Goal: Information Seeking & Learning: Learn about a topic

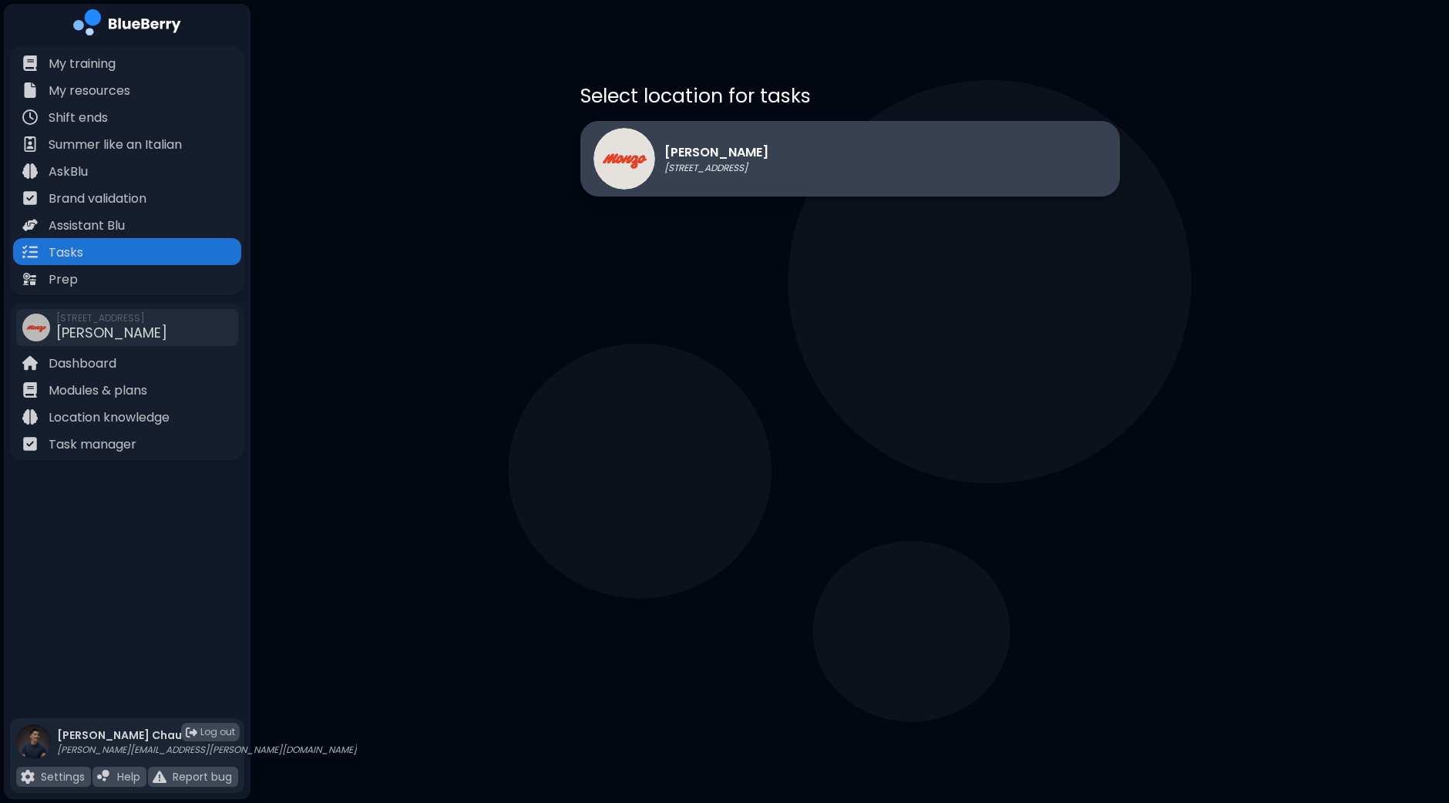
click at [815, 178] on div "[PERSON_NAME] [STREET_ADDRESS]" at bounding box center [849, 159] width 539 height 76
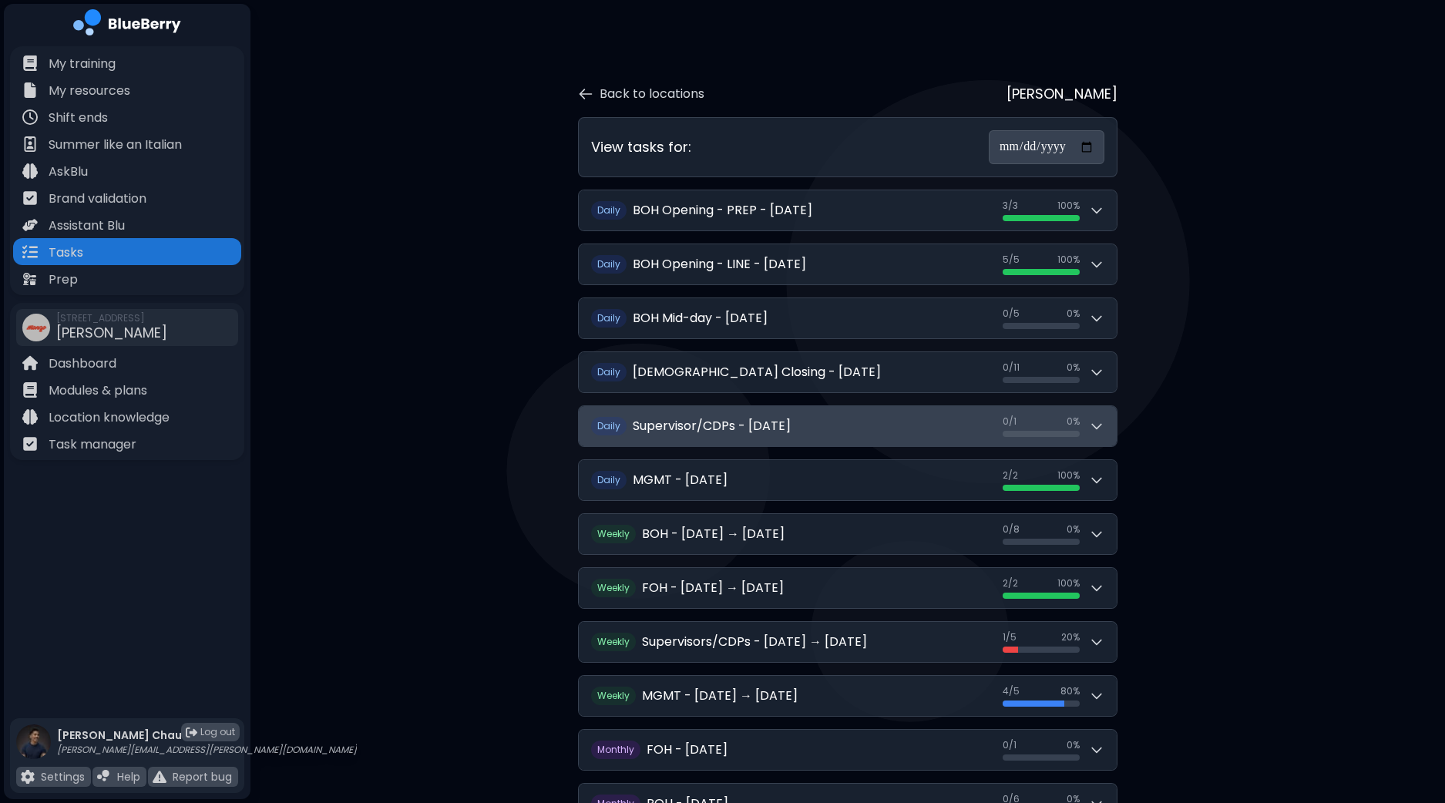
click at [1113, 426] on button "Daily Supervisor/CDPs - [DATE] 0 / 1 0 / 1 0 %" at bounding box center [848, 426] width 538 height 40
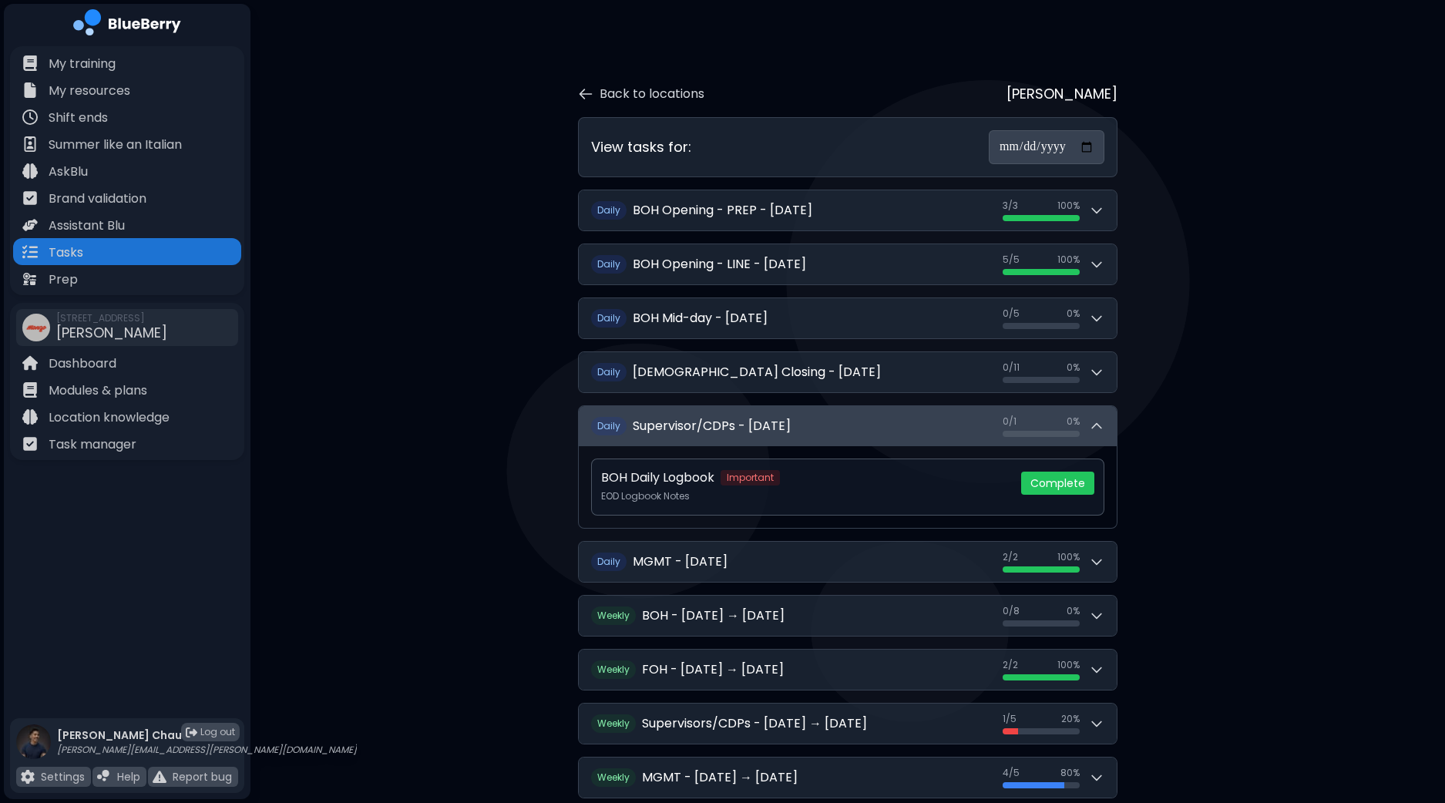
click at [1113, 426] on button "Daily Supervisor/CDPs - [DATE] 0 / 1 0 / 1 0 %" at bounding box center [848, 426] width 538 height 40
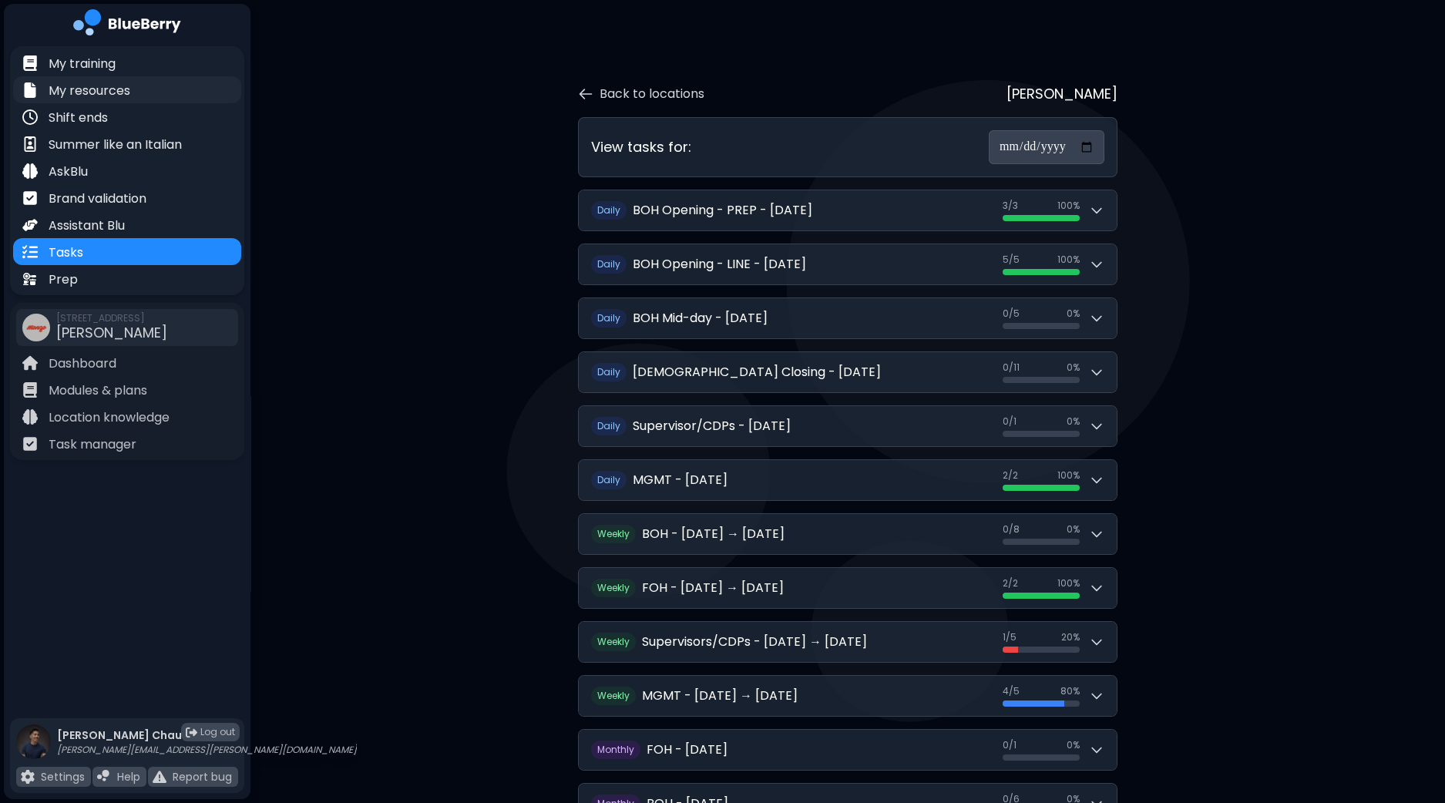
click at [116, 92] on p "My resources" at bounding box center [90, 91] width 82 height 18
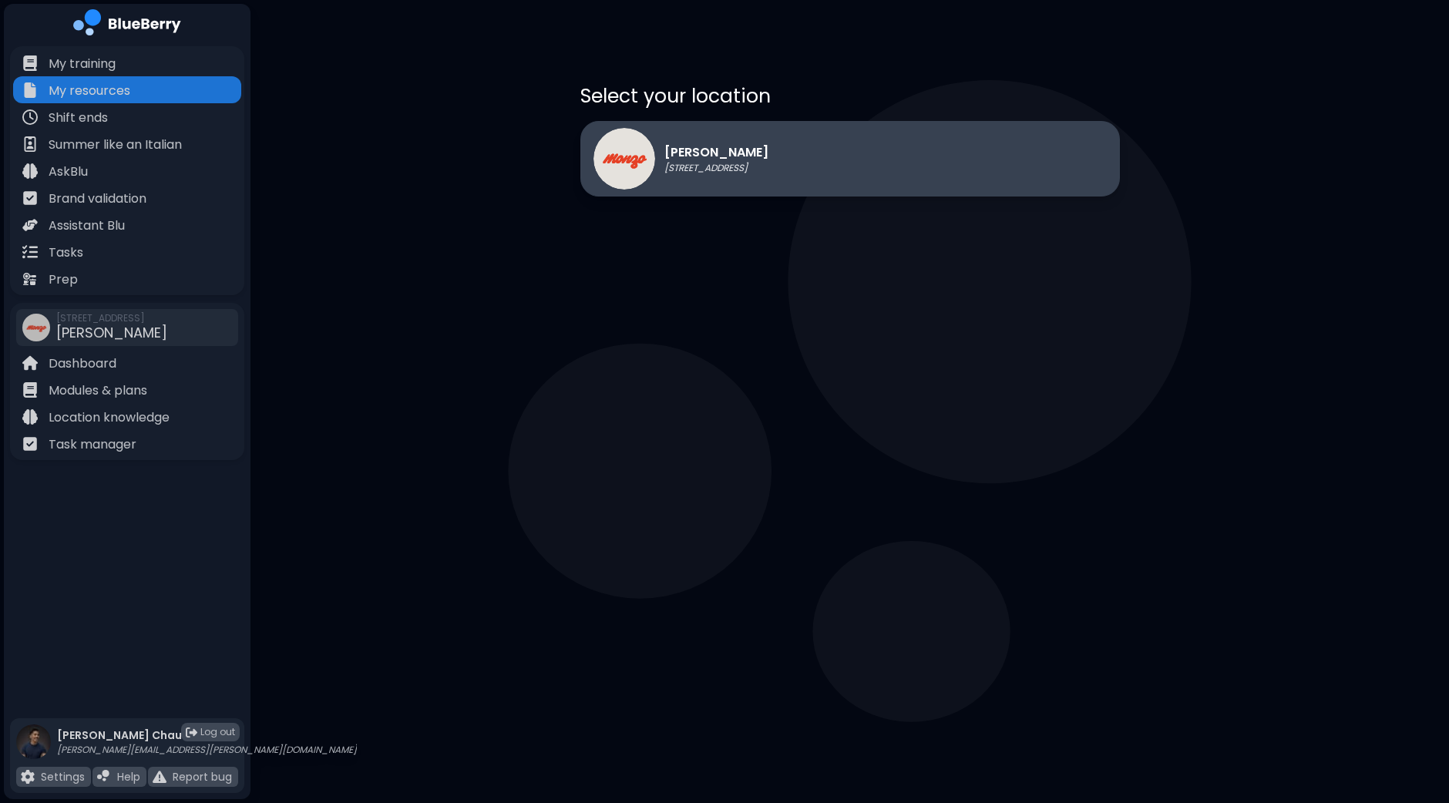
click at [707, 166] on p "[STREET_ADDRESS]" at bounding box center [716, 168] width 104 height 12
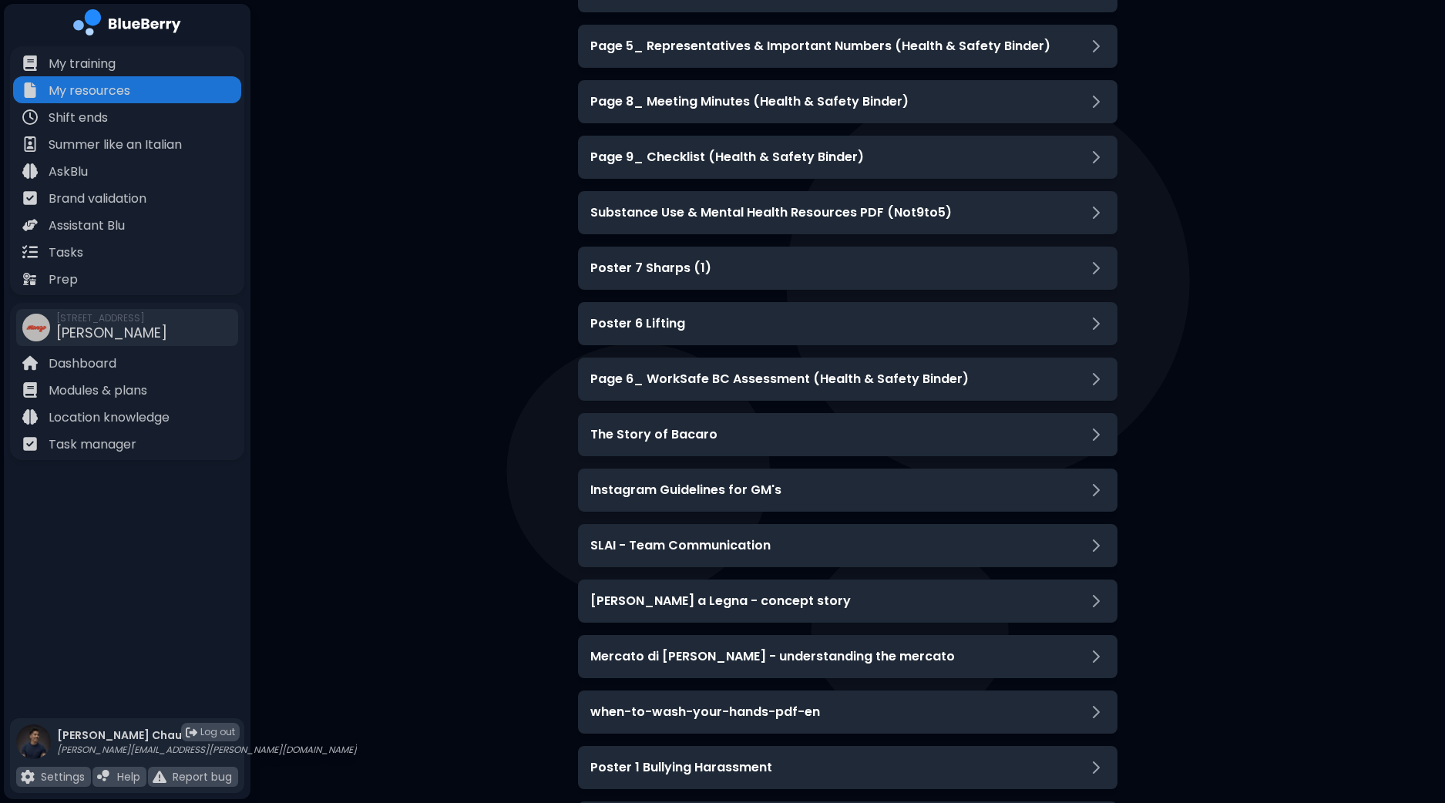
scroll to position [3563, 0]
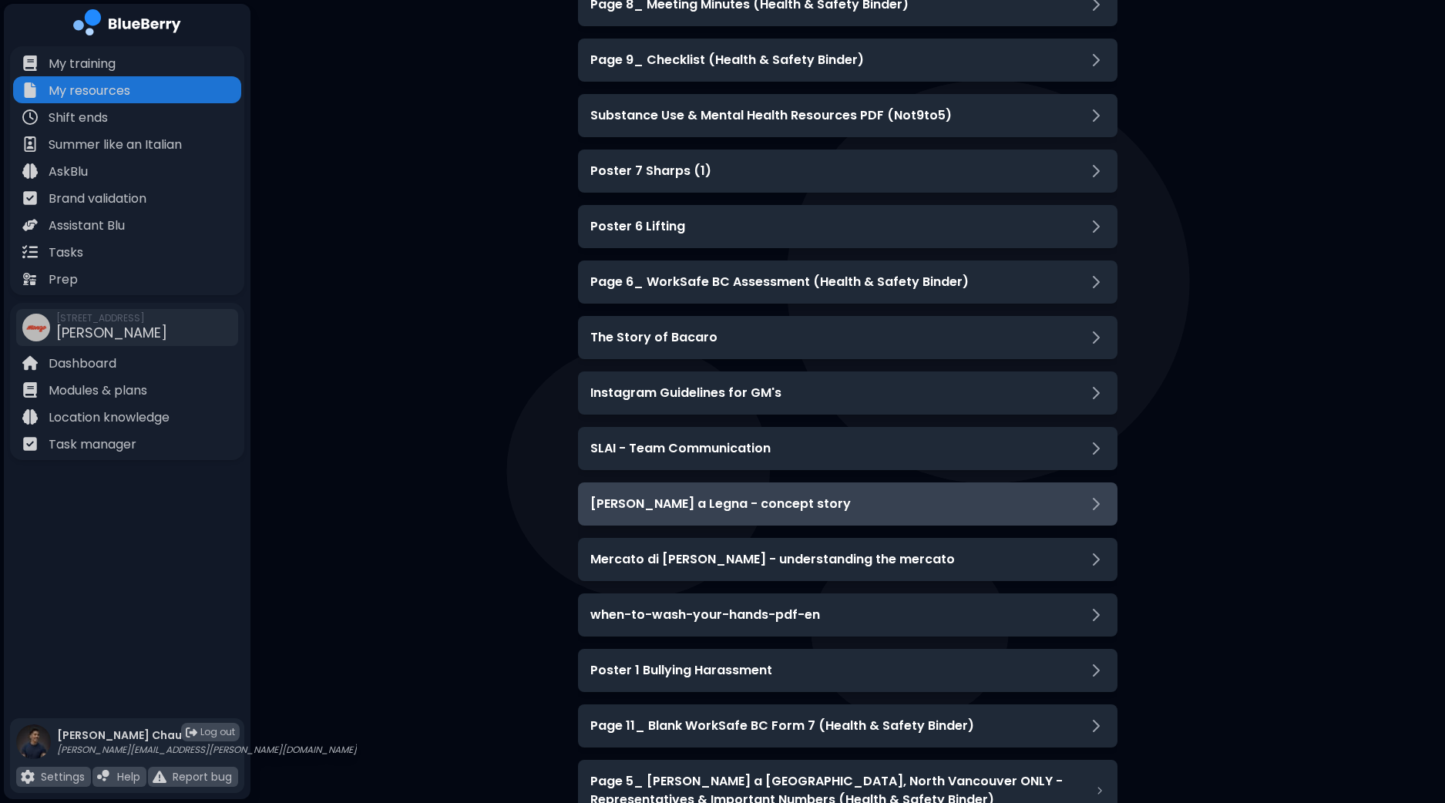
click at [916, 490] on div "[PERSON_NAME] a Legna - concept story" at bounding box center [847, 503] width 539 height 43
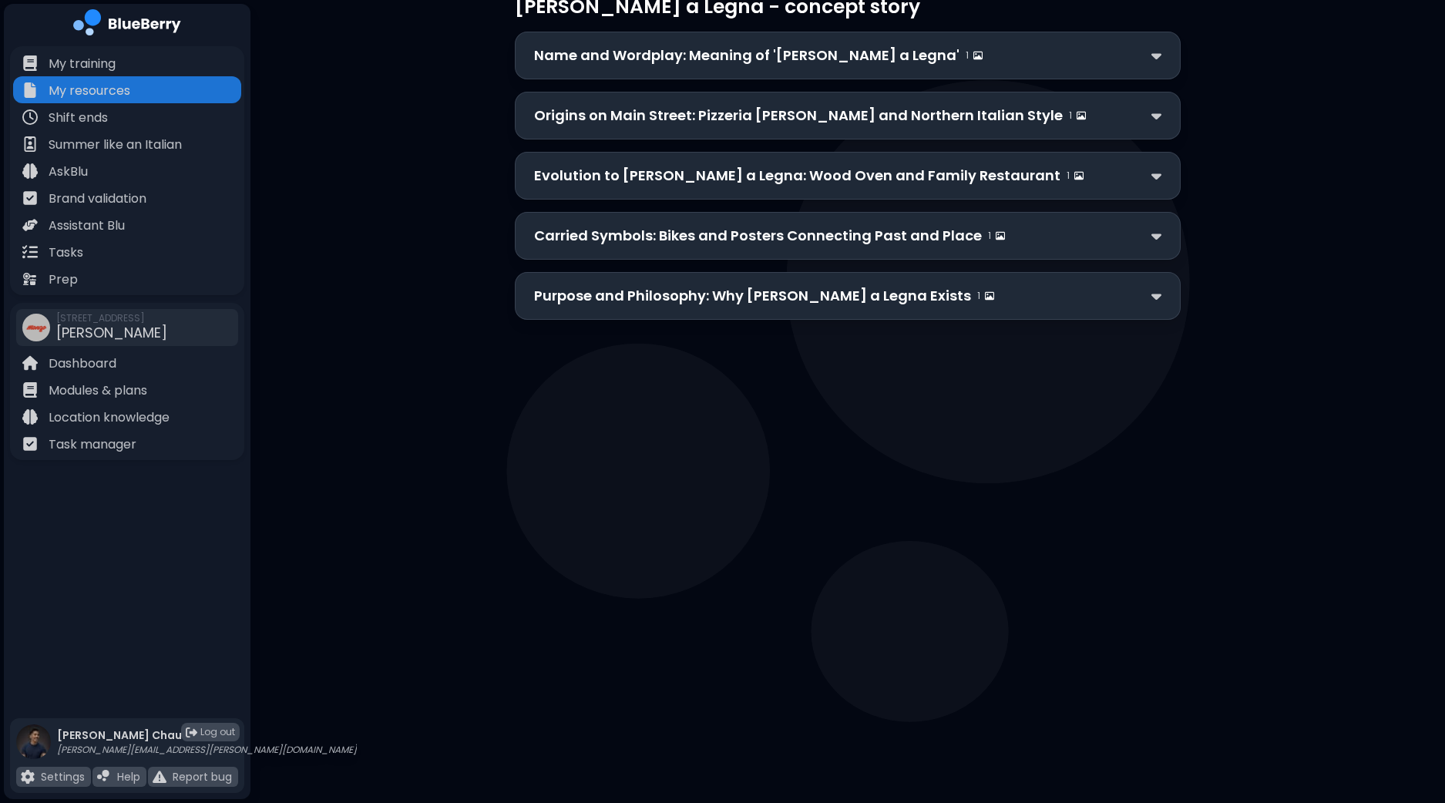
scroll to position [119, 0]
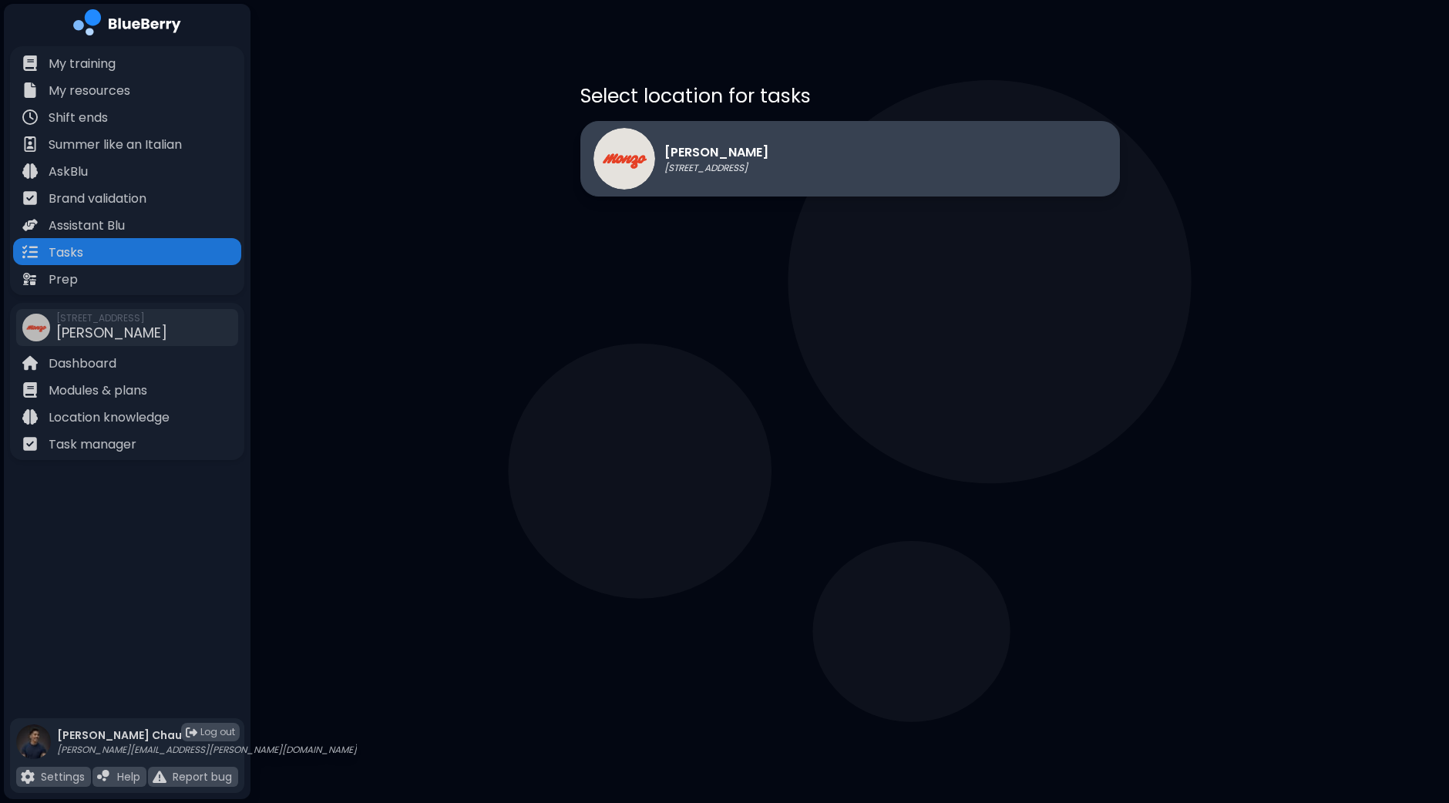
click at [758, 178] on div "[PERSON_NAME] [STREET_ADDRESS]" at bounding box center [680, 159] width 175 height 62
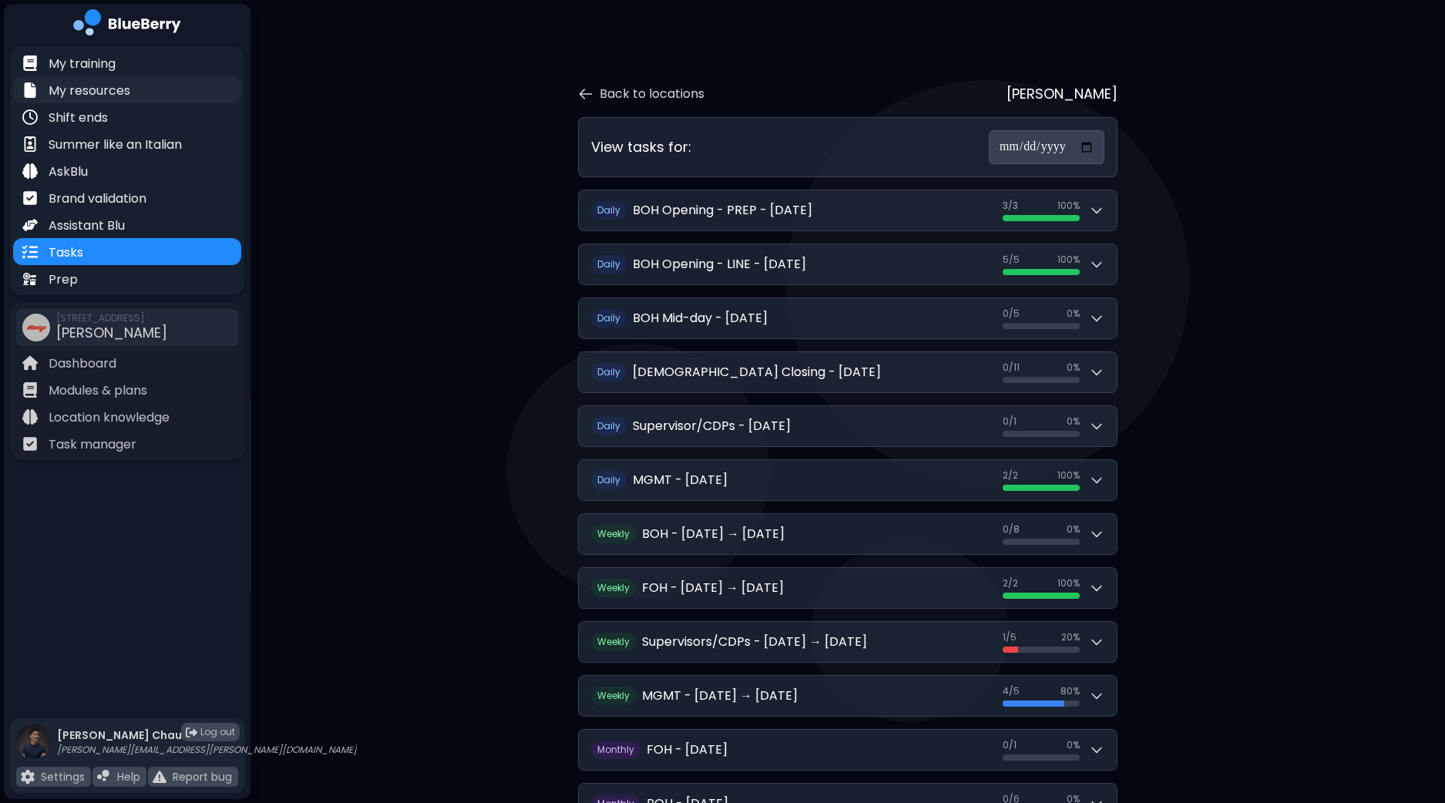
click at [103, 89] on p "My resources" at bounding box center [90, 91] width 82 height 18
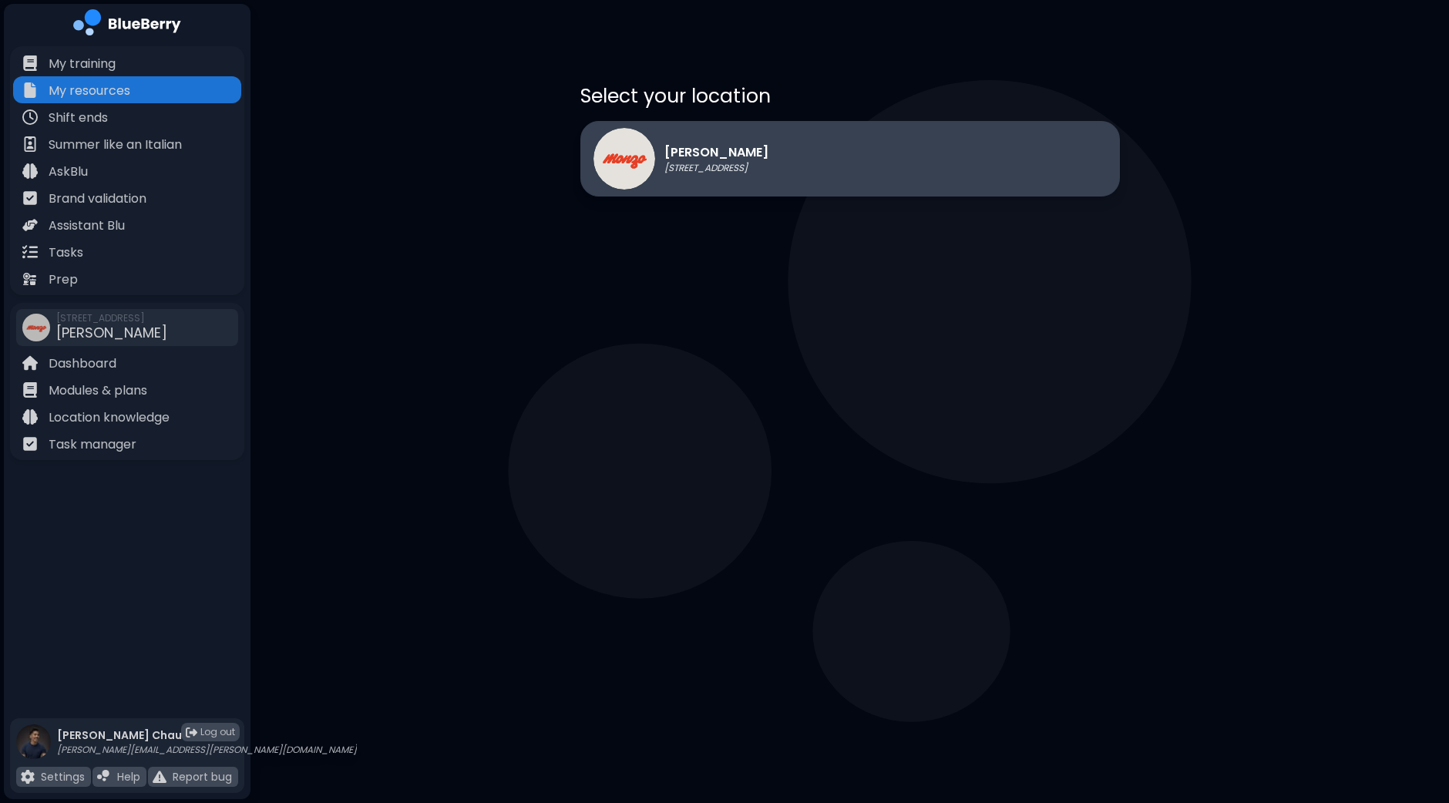
click at [836, 171] on div "[PERSON_NAME] [STREET_ADDRESS]" at bounding box center [849, 159] width 539 height 76
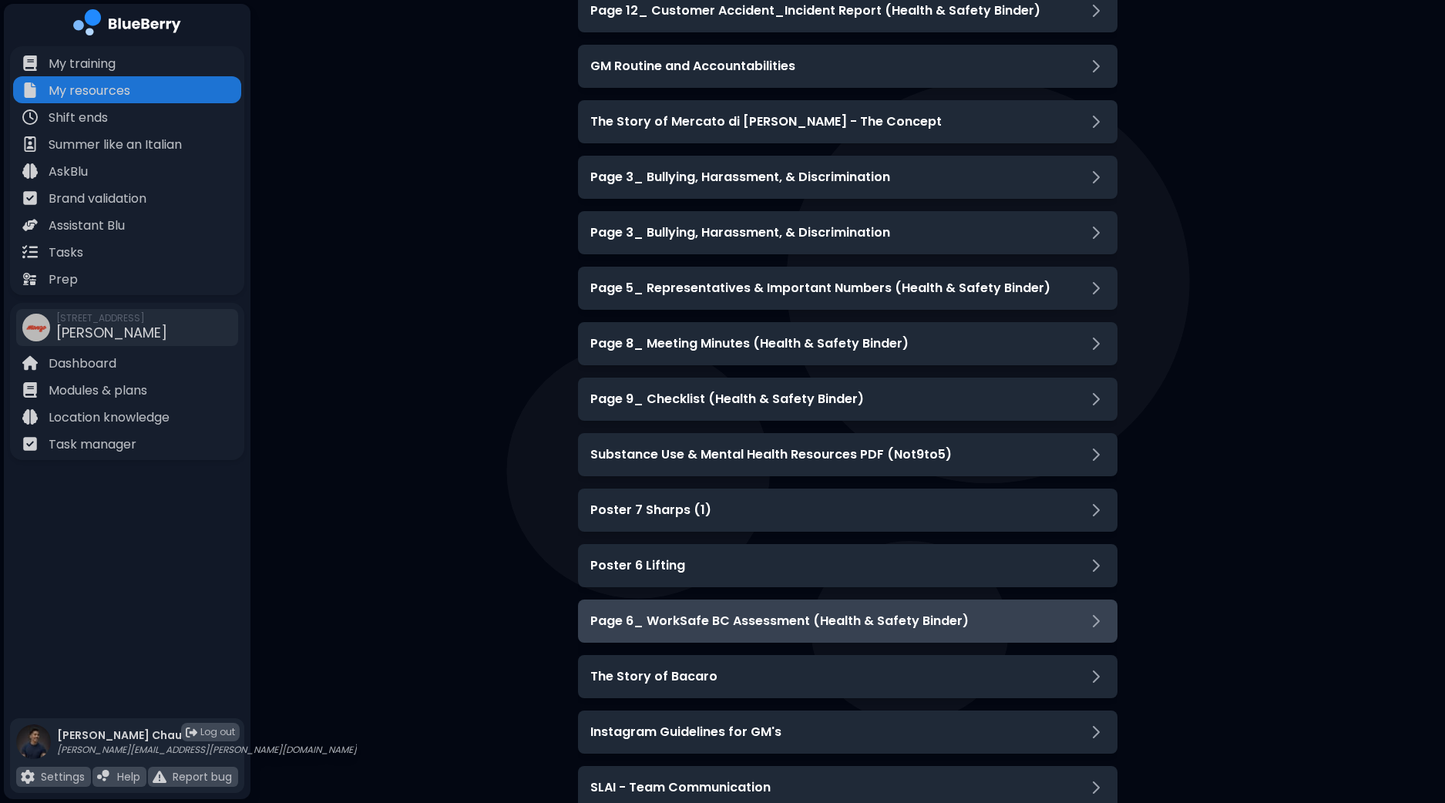
scroll to position [3467, 0]
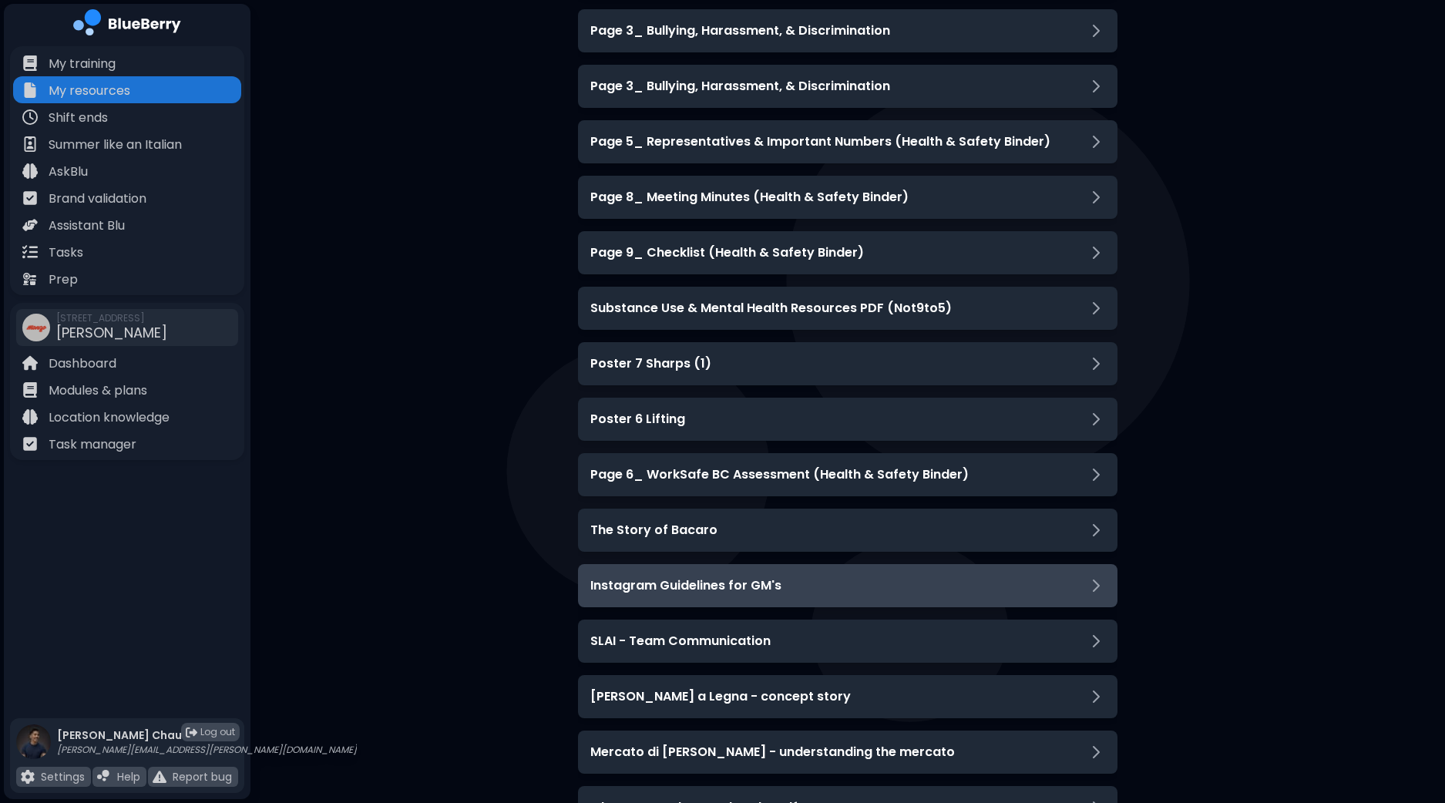
click at [822, 581] on div "Instagram Guidelines for GM's" at bounding box center [847, 585] width 515 height 18
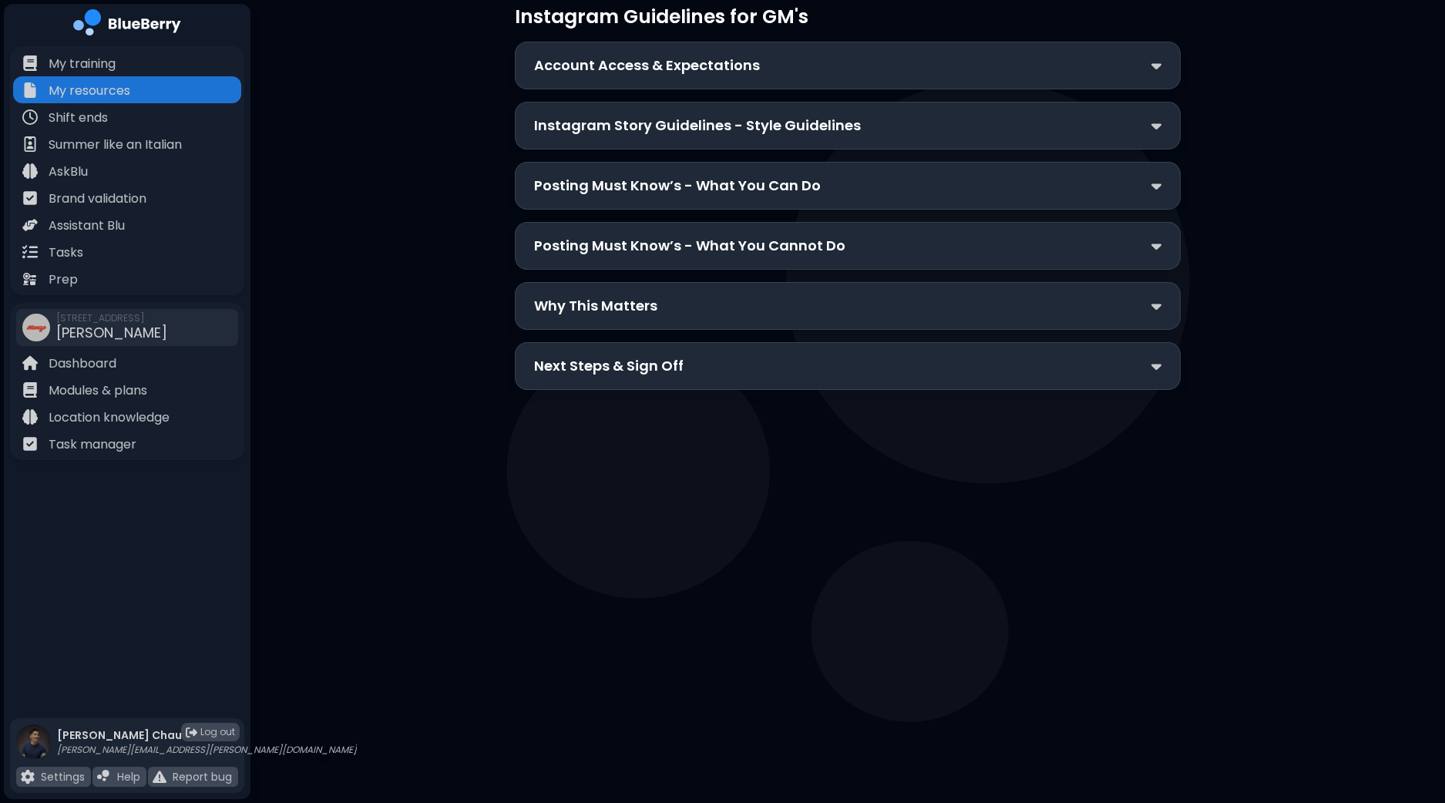
click at [781, 64] on div "Account Access & Expectations" at bounding box center [847, 66] width 627 height 22
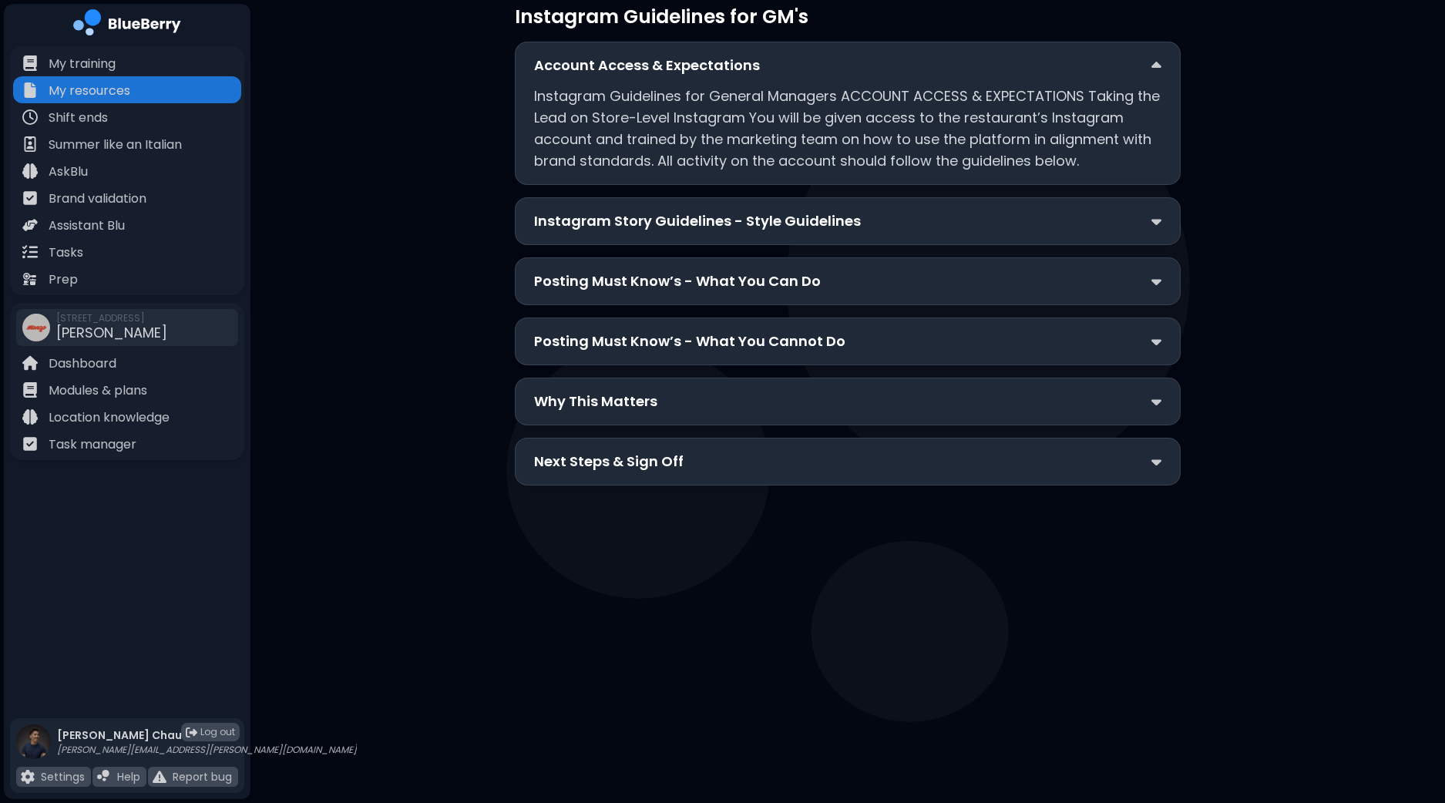
click at [1125, 221] on div "Instagram Story Guidelines - Style Guidelines" at bounding box center [847, 221] width 627 height 22
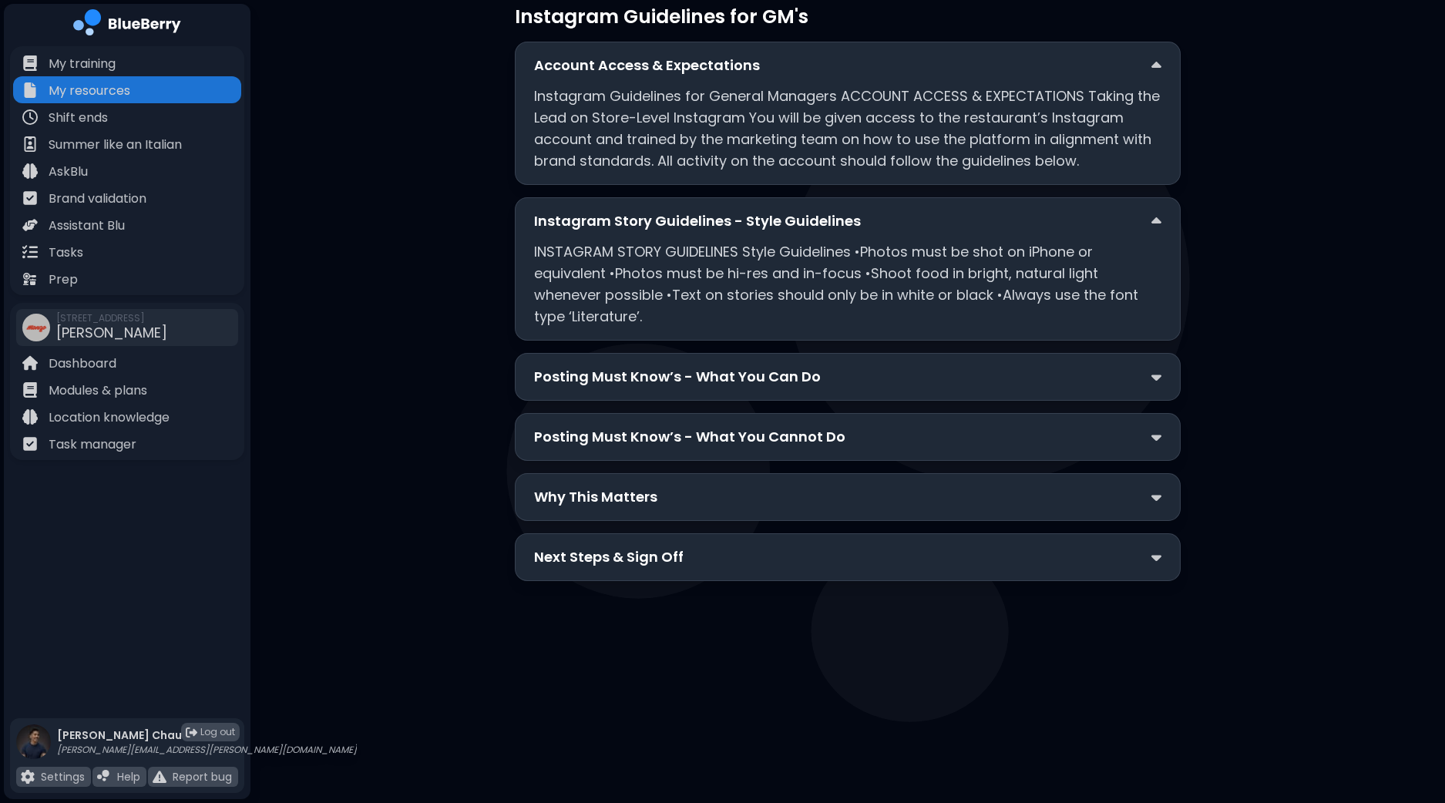
click at [1103, 380] on div "Posting Must Know’s - What You Can Do" at bounding box center [847, 377] width 627 height 22
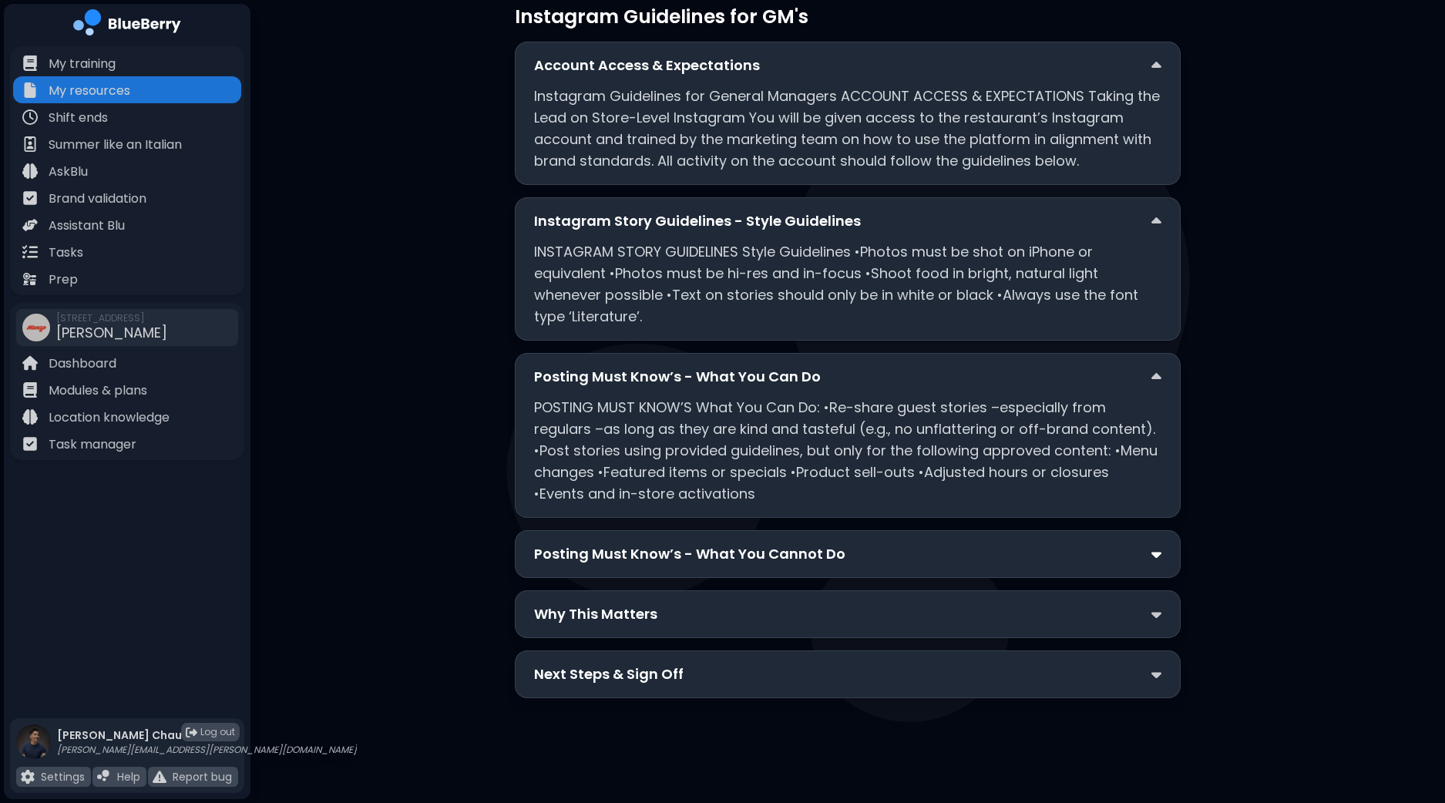
click at [1155, 555] on img at bounding box center [1156, 554] width 10 height 16
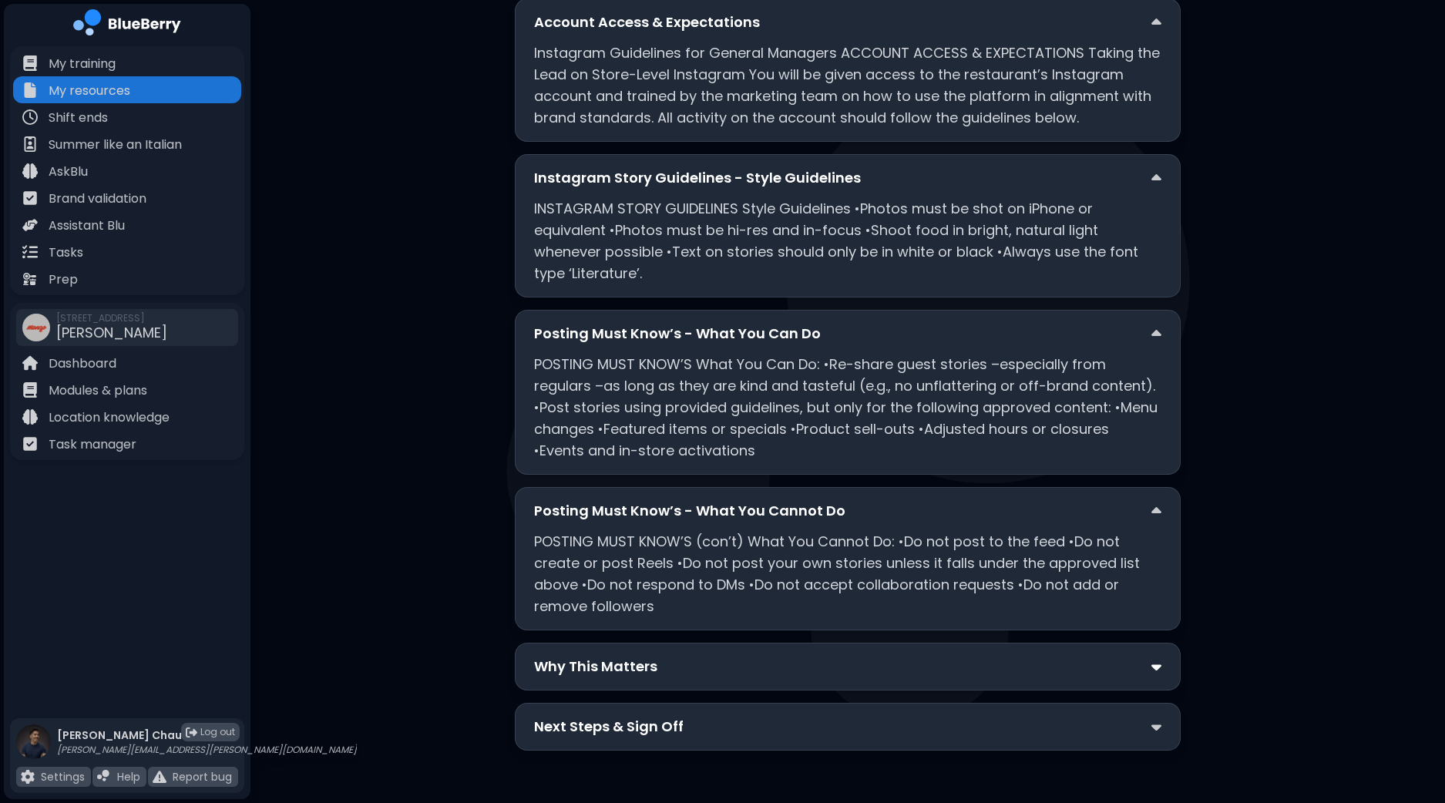
click at [1151, 660] on img at bounding box center [1156, 667] width 10 height 16
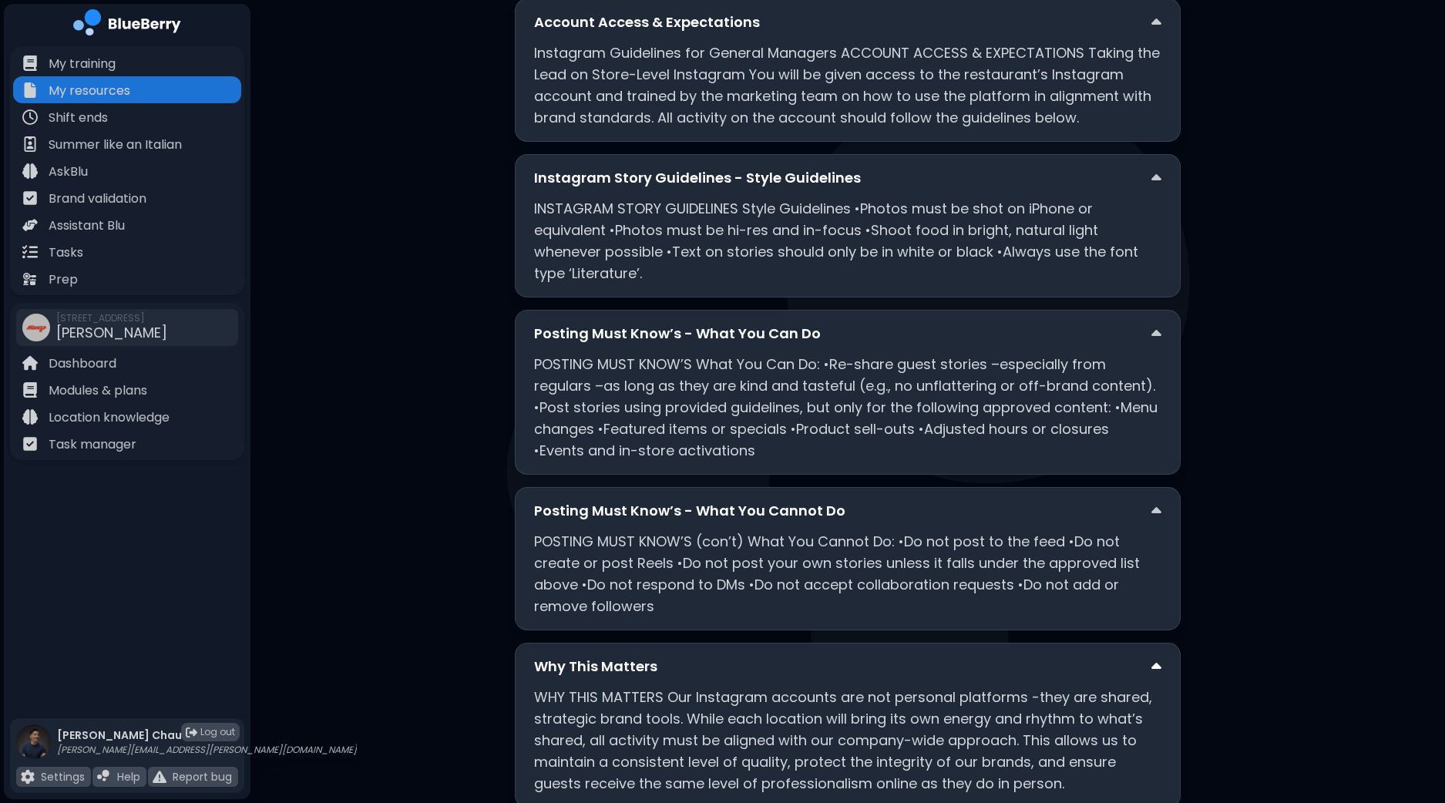
scroll to position [280, 0]
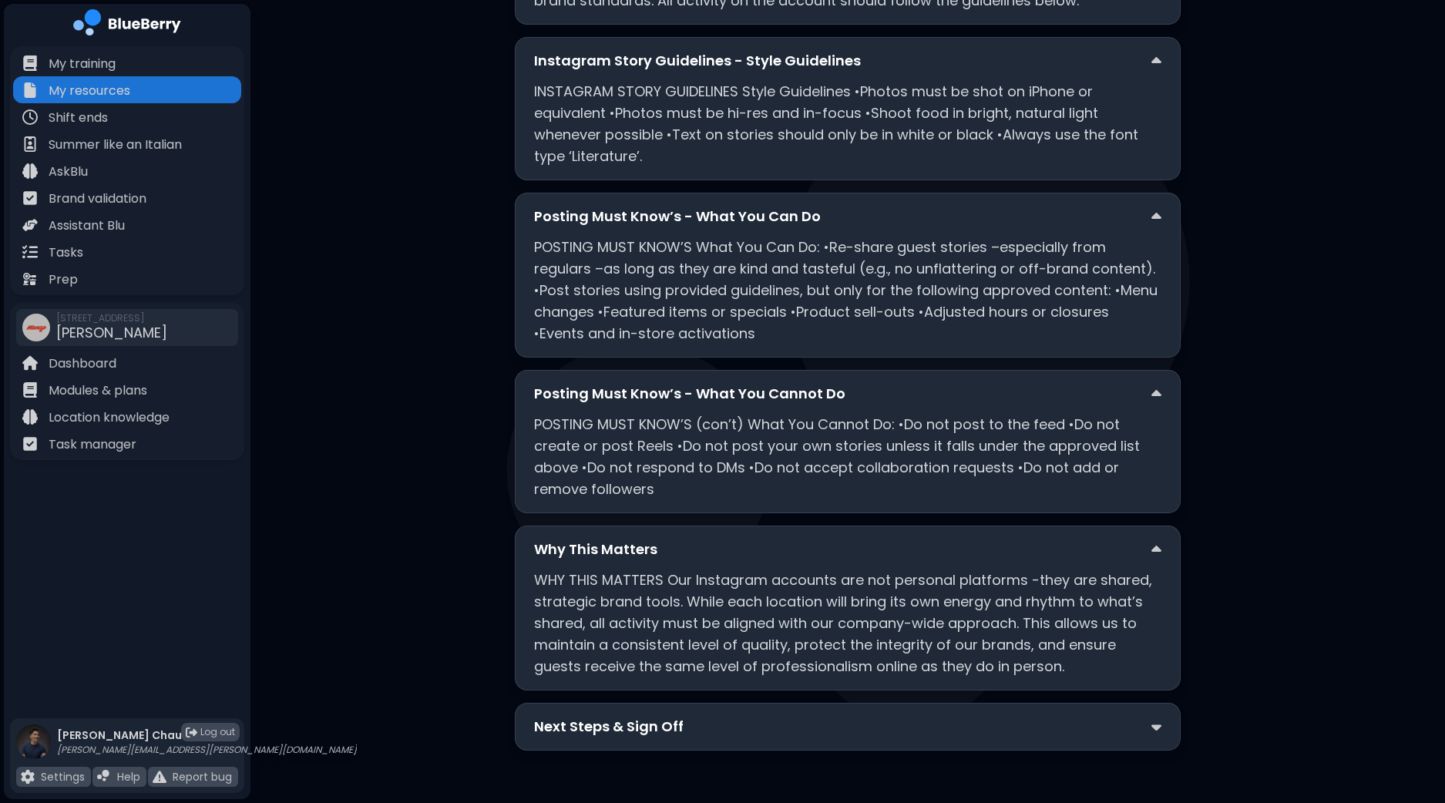
click at [1121, 716] on div "Next Steps & Sign Off" at bounding box center [847, 727] width 627 height 22
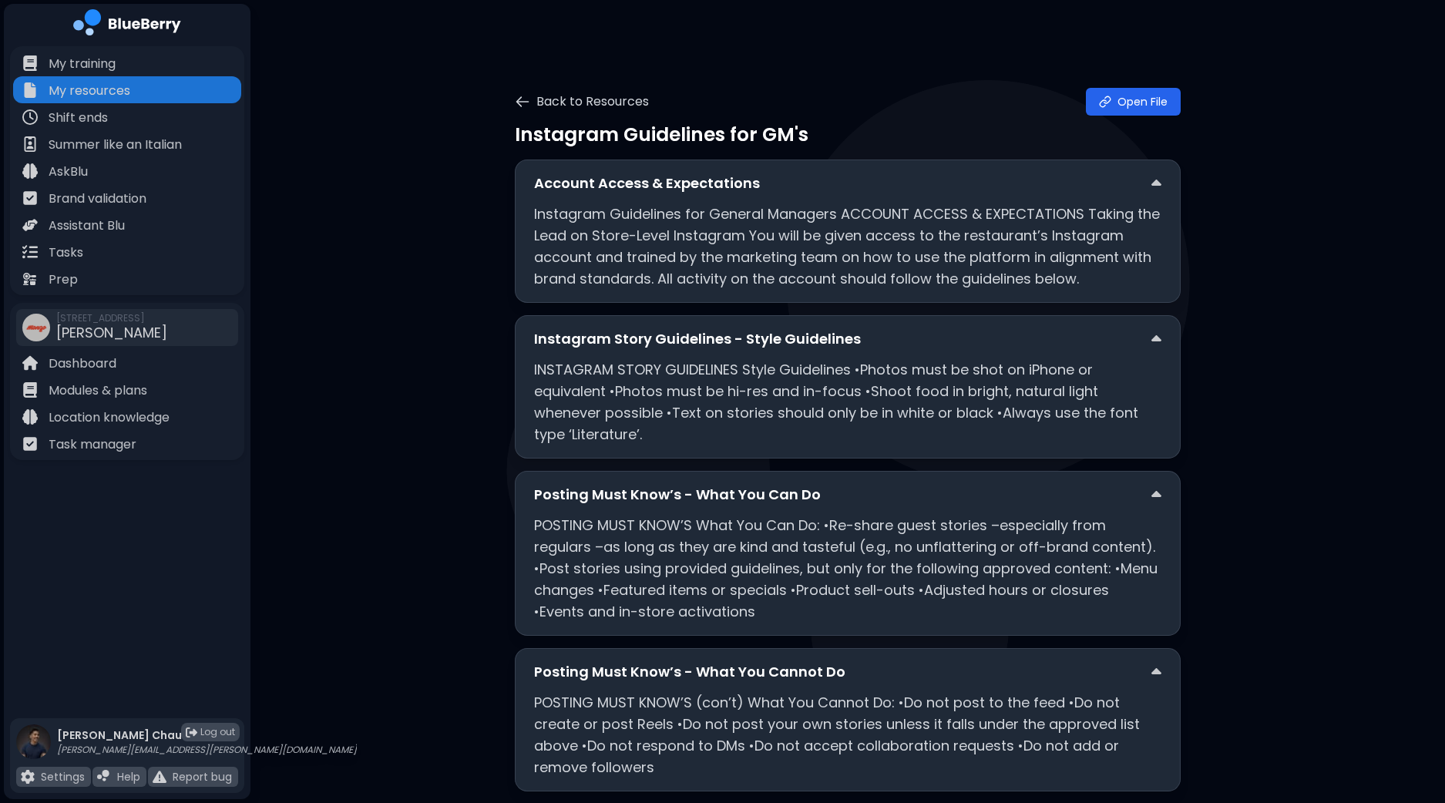
scroll to position [0, 0]
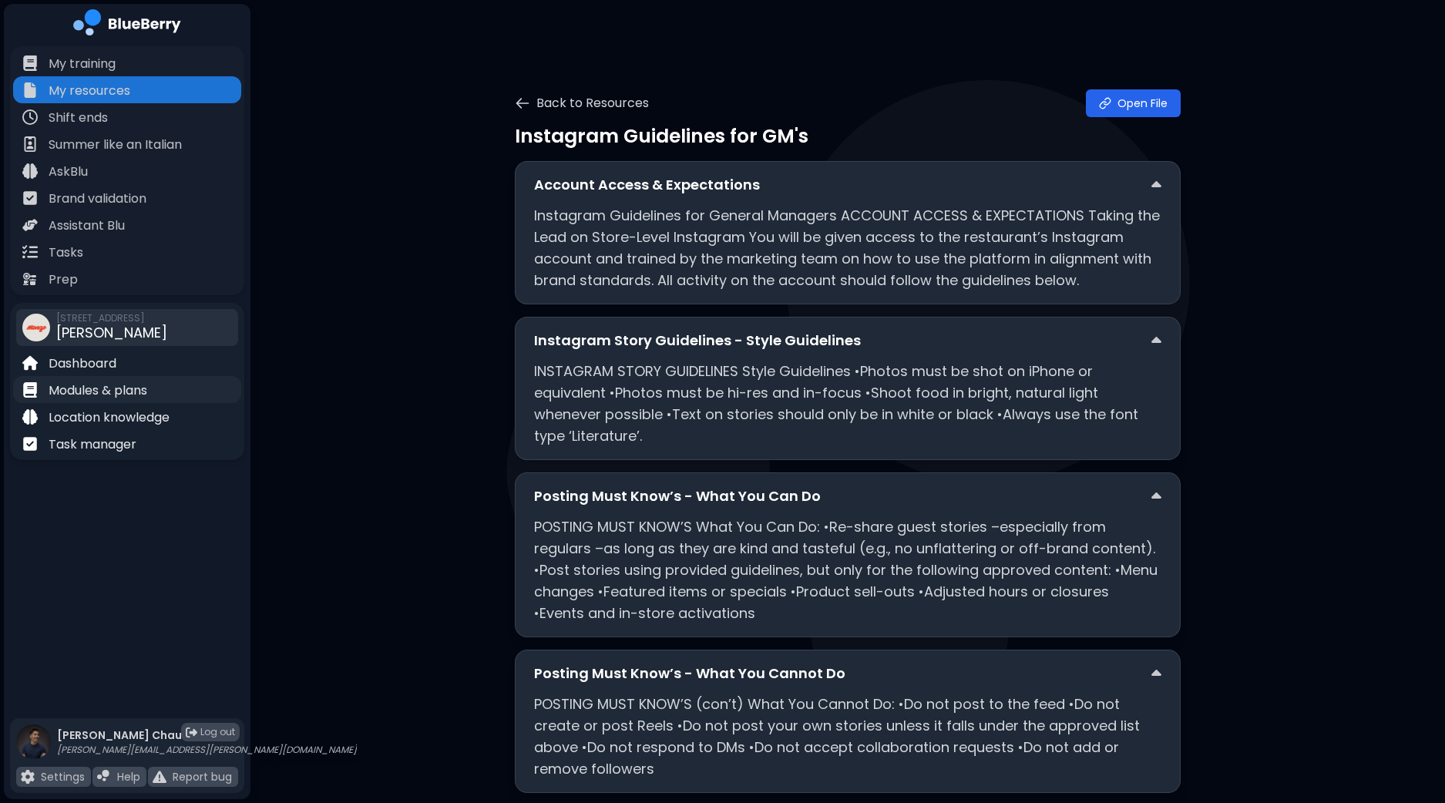
click at [123, 383] on p "Modules & plans" at bounding box center [98, 390] width 99 height 18
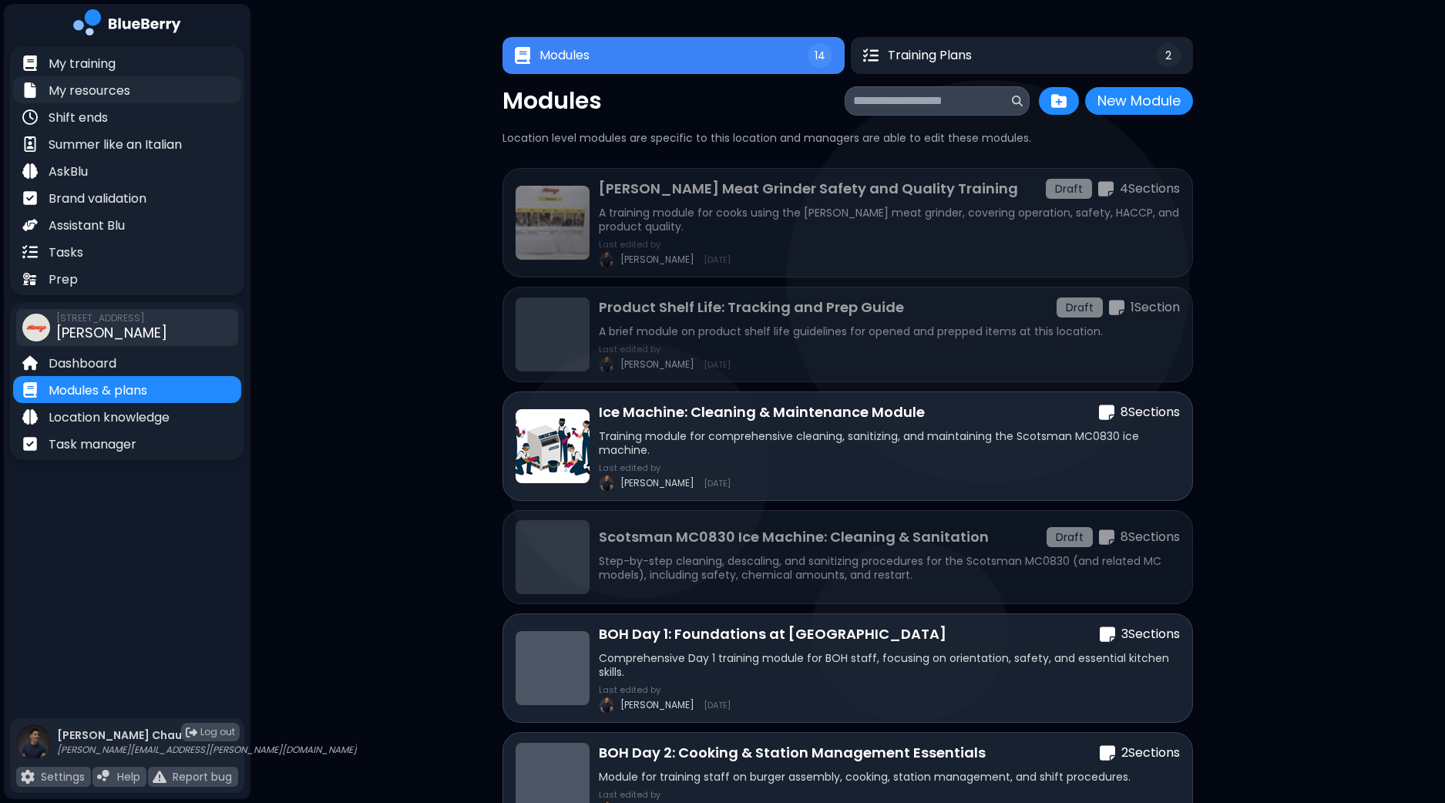
click at [135, 87] on div "My resources" at bounding box center [127, 89] width 228 height 27
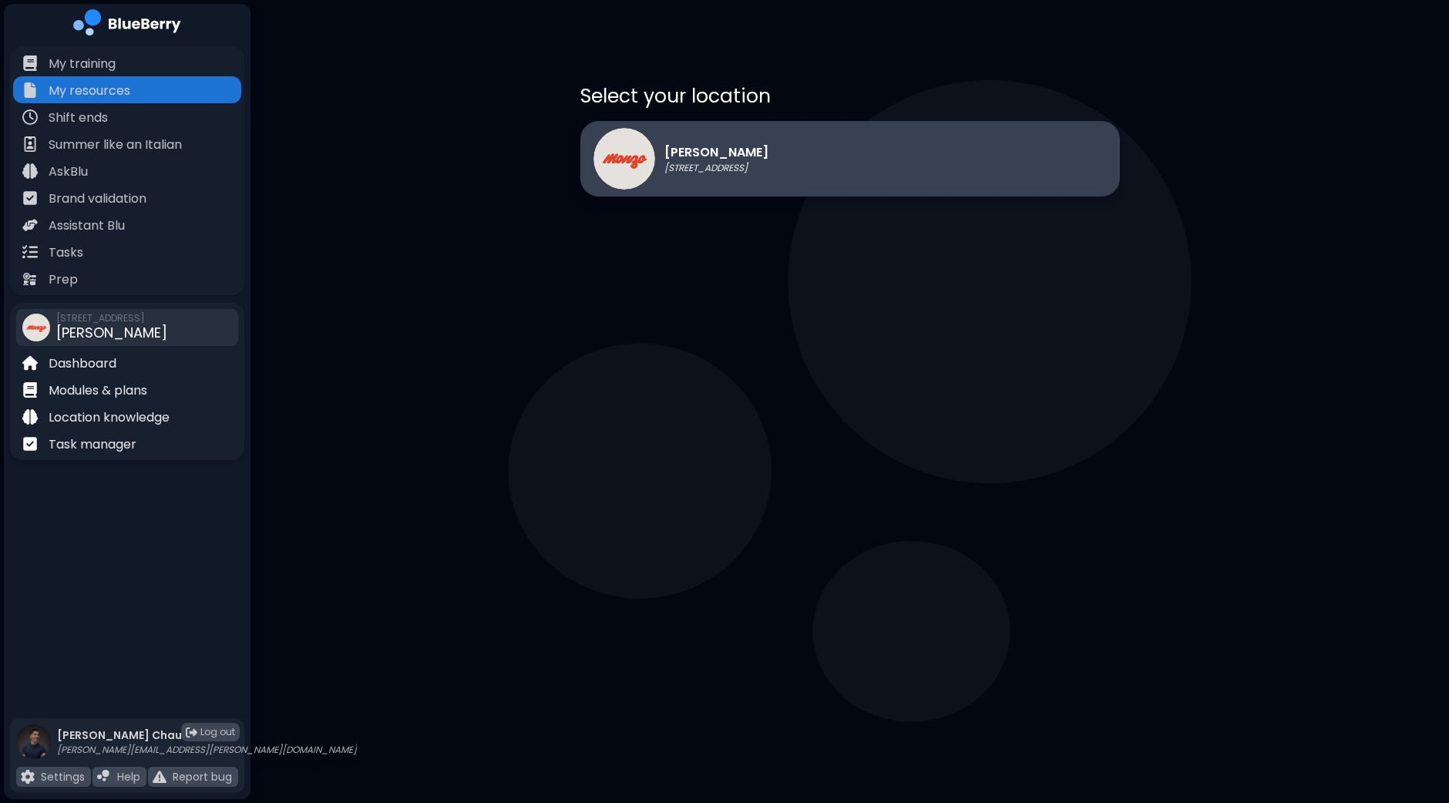
click at [826, 165] on div "[PERSON_NAME] [STREET_ADDRESS]" at bounding box center [849, 159] width 539 height 76
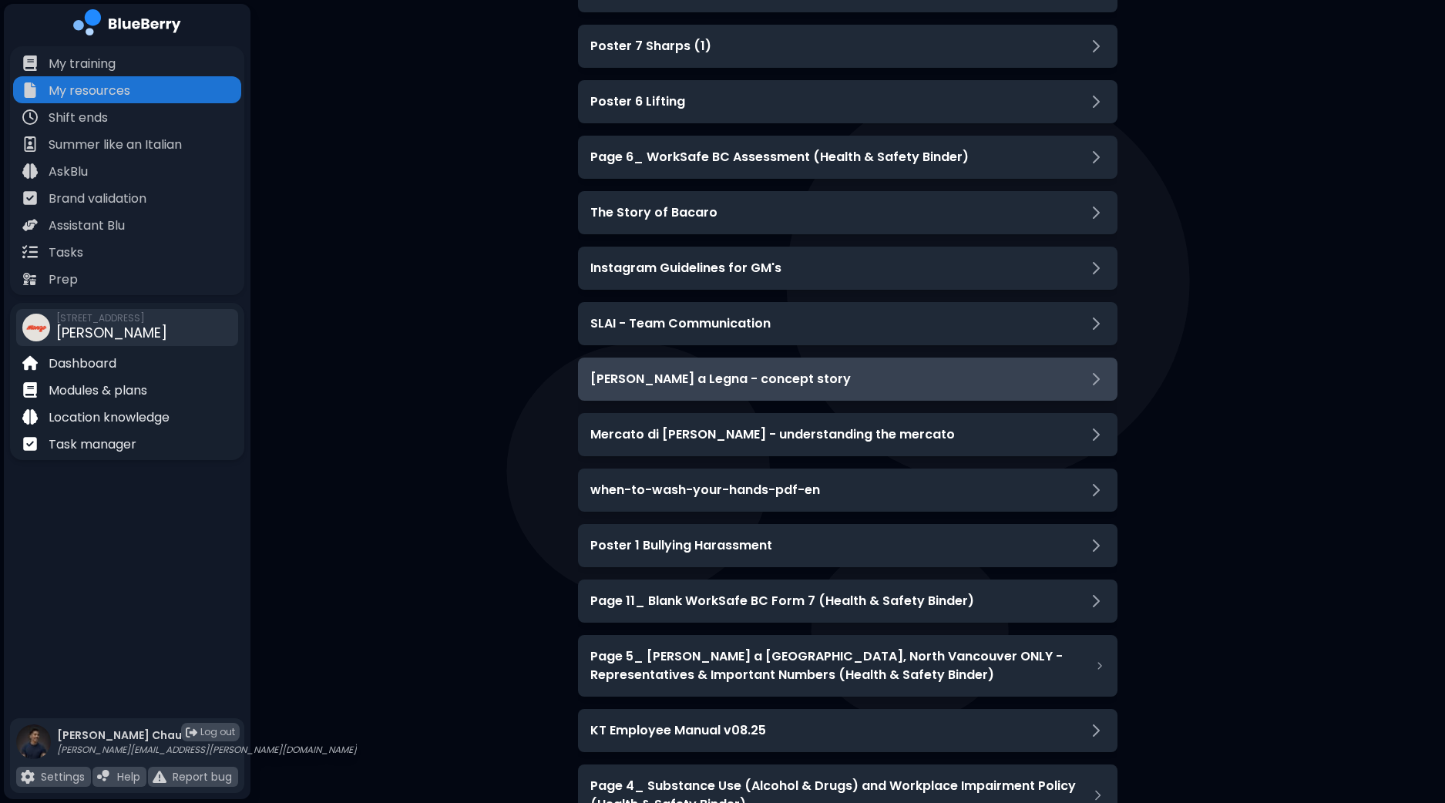
scroll to position [3660, 0]
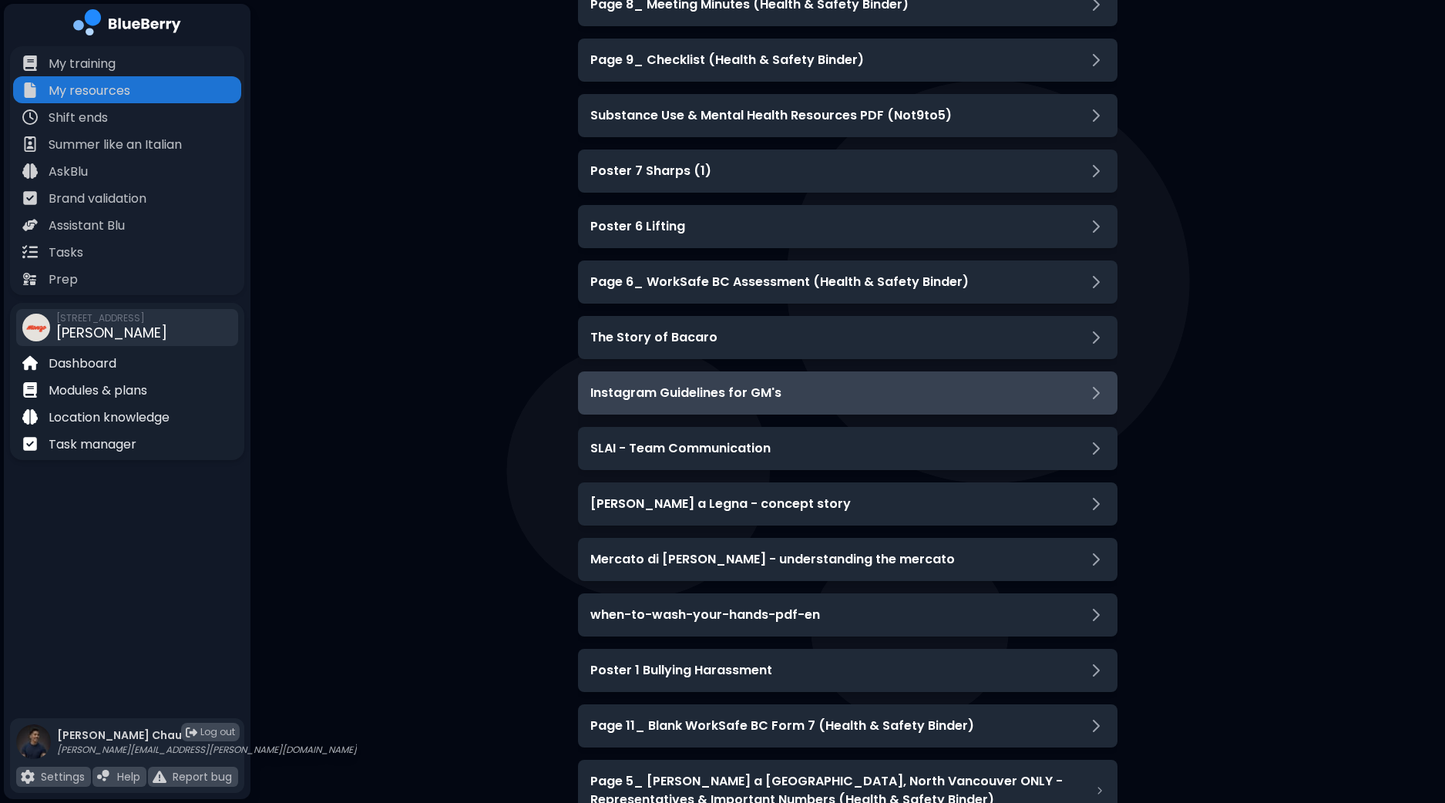
click at [810, 395] on div "Instagram Guidelines for GM's" at bounding box center [847, 393] width 515 height 18
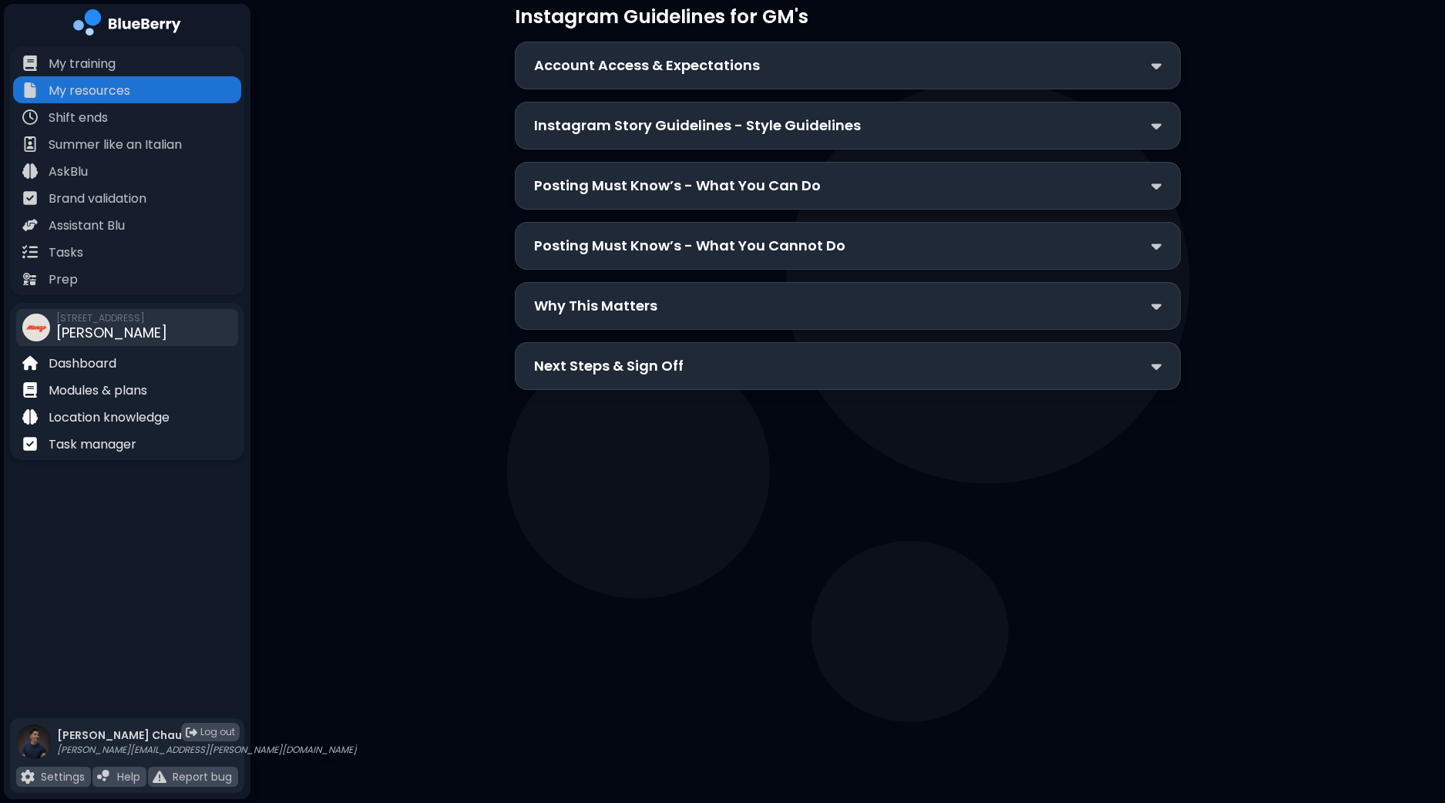
click at [763, 357] on div "Next Steps & Sign Off" at bounding box center [847, 366] width 627 height 22
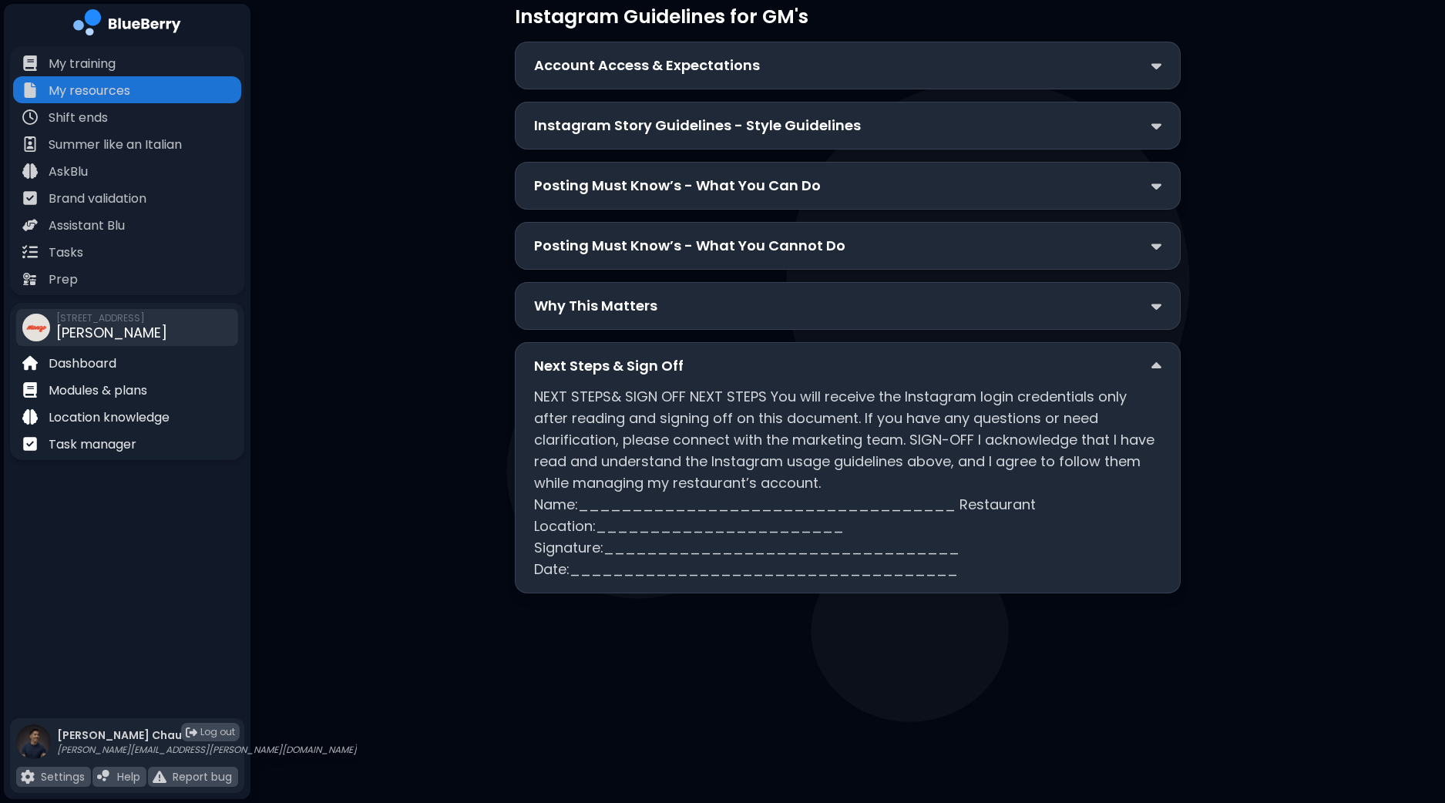
scroll to position [0, 0]
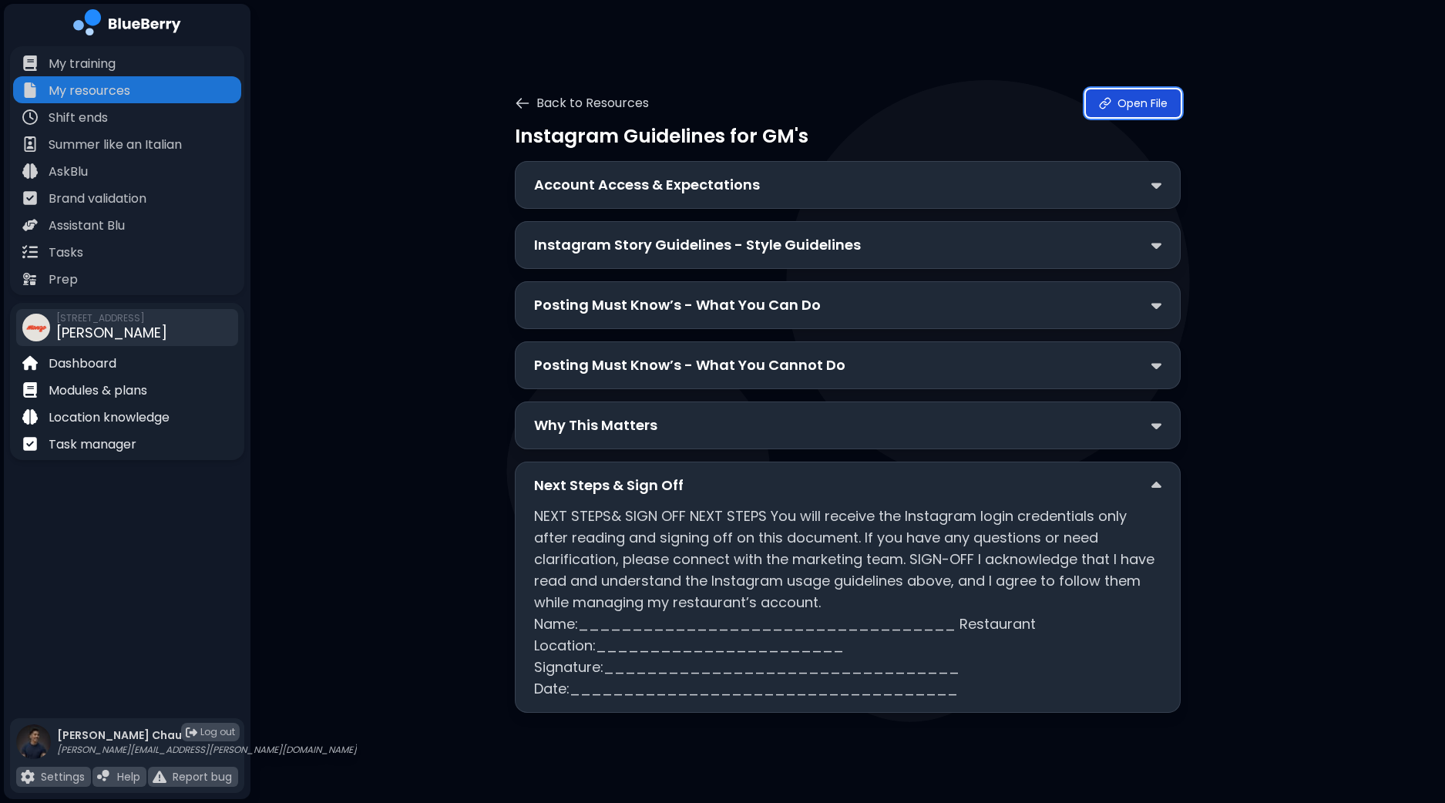
click at [1153, 107] on link "Open File" at bounding box center [1133, 103] width 95 height 28
click at [556, 104] on button "Back to Resources" at bounding box center [582, 103] width 134 height 18
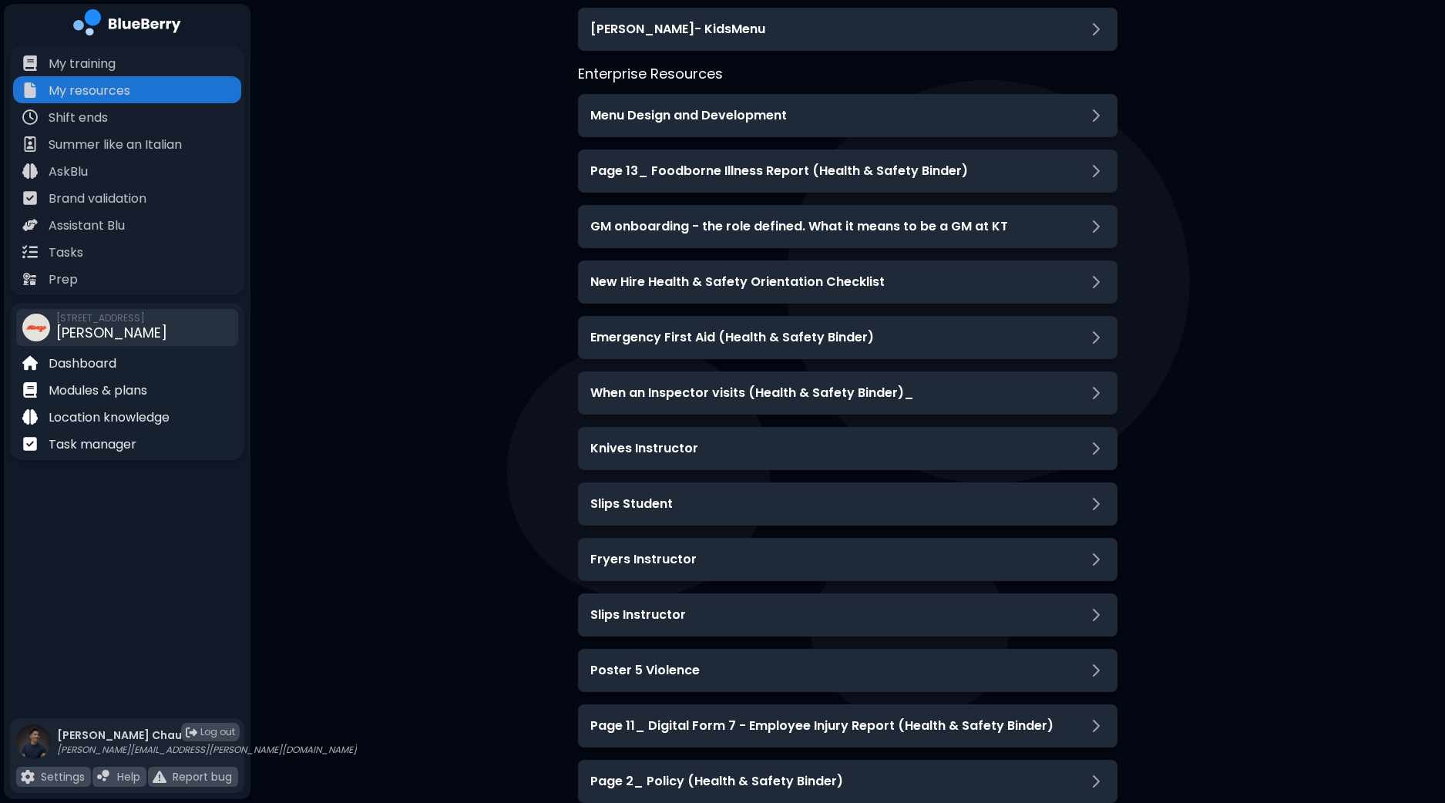
scroll to position [2119, 0]
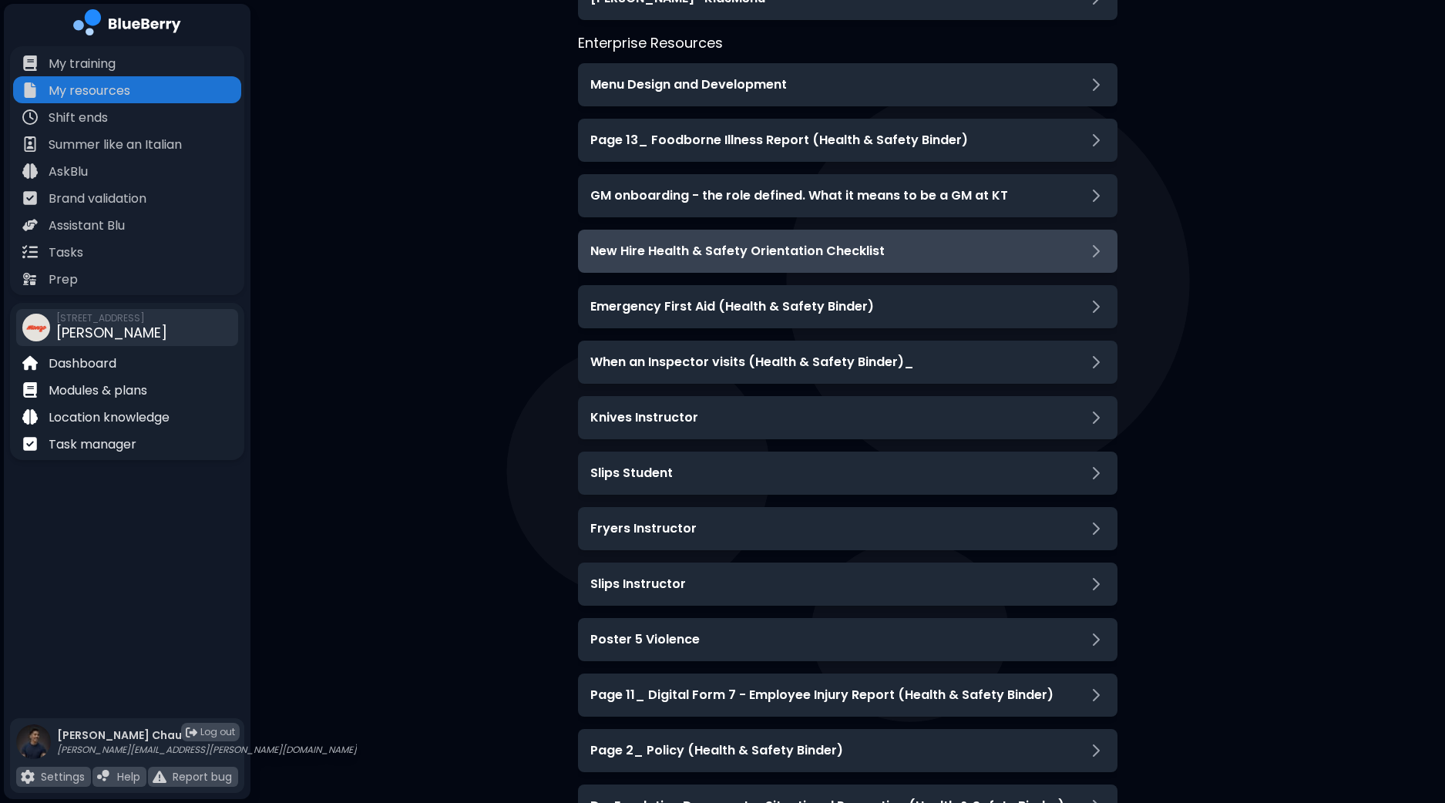
click at [1068, 242] on div "New Hire Health & Safety Orientation Checklist" at bounding box center [847, 251] width 515 height 18
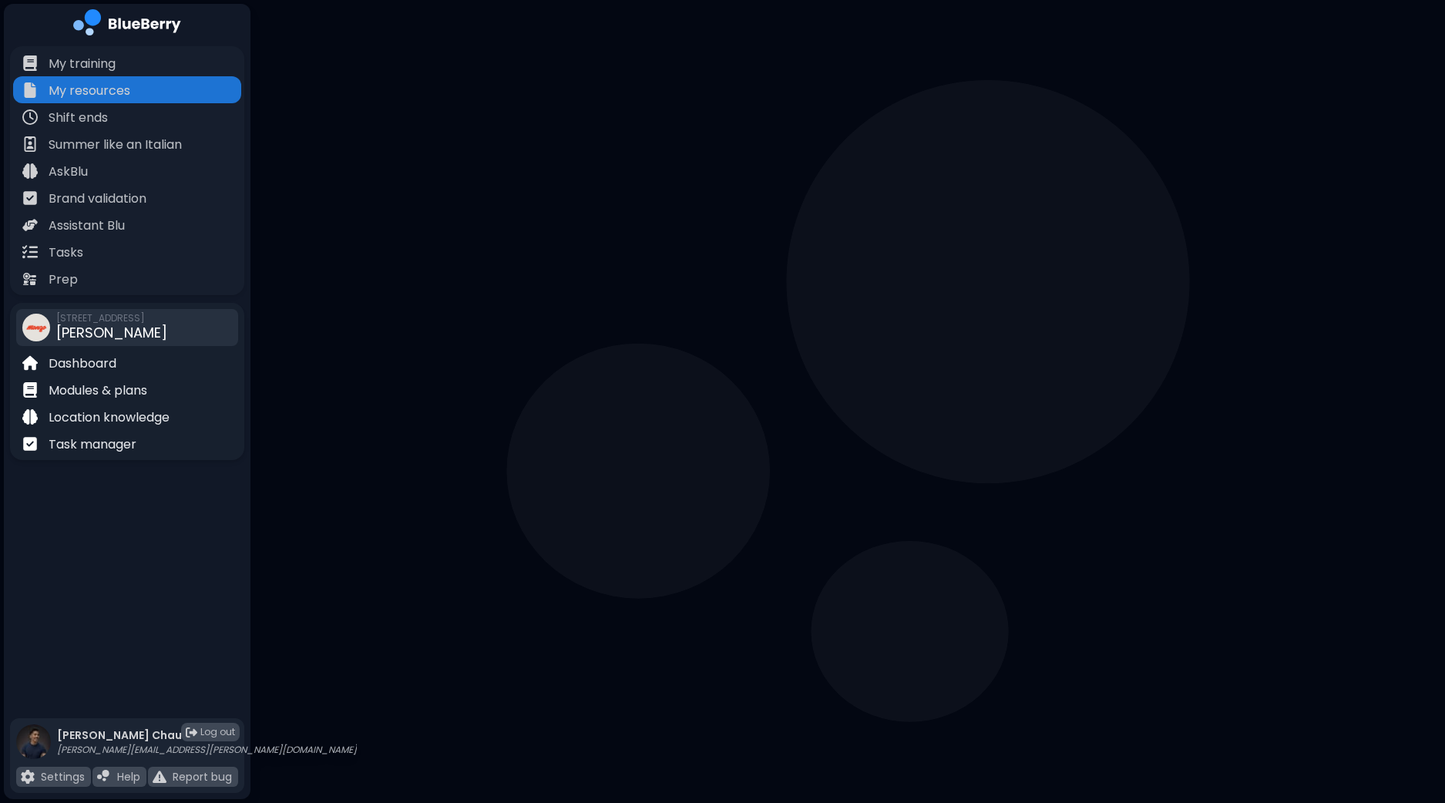
scroll to position [417, 0]
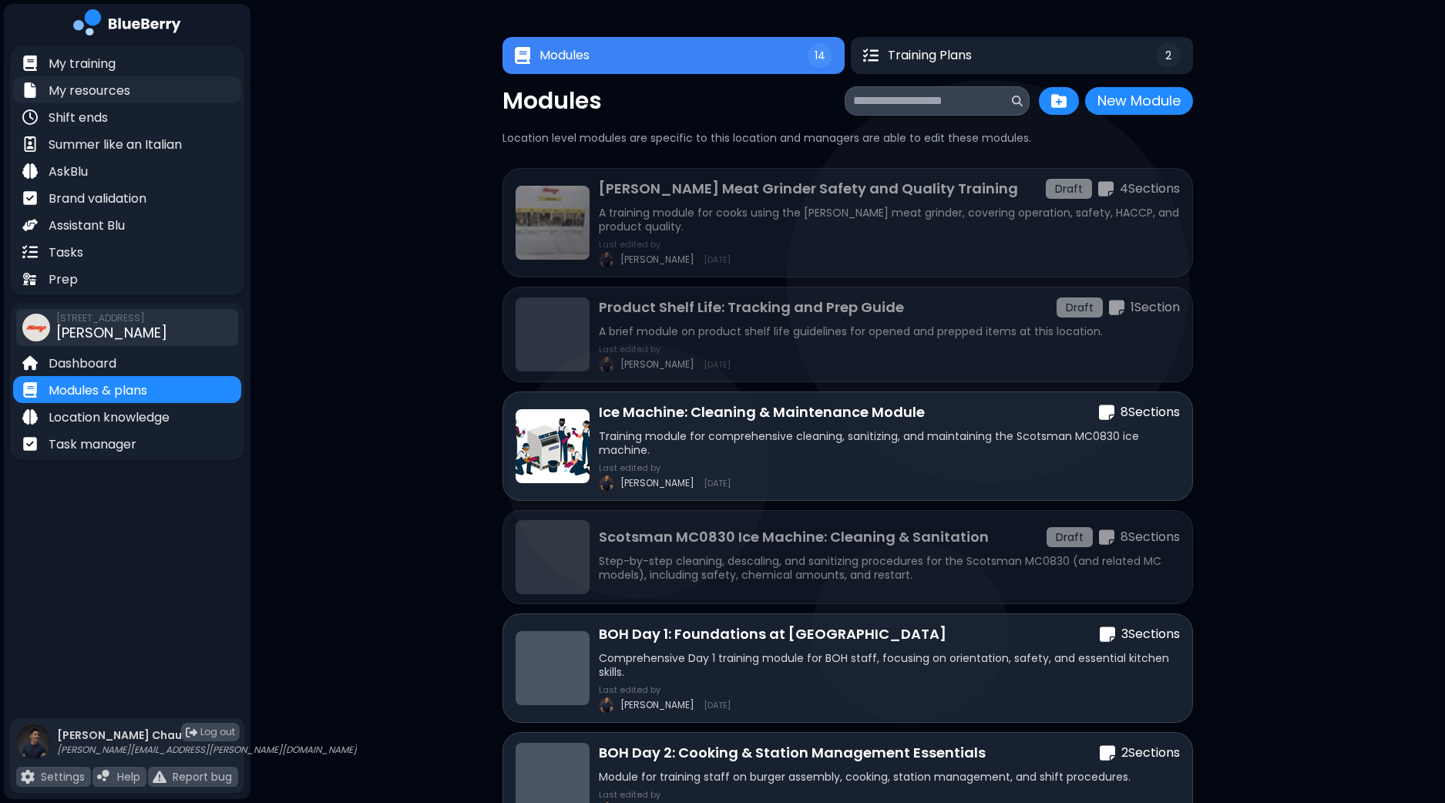
click at [97, 94] on p "My resources" at bounding box center [90, 91] width 82 height 18
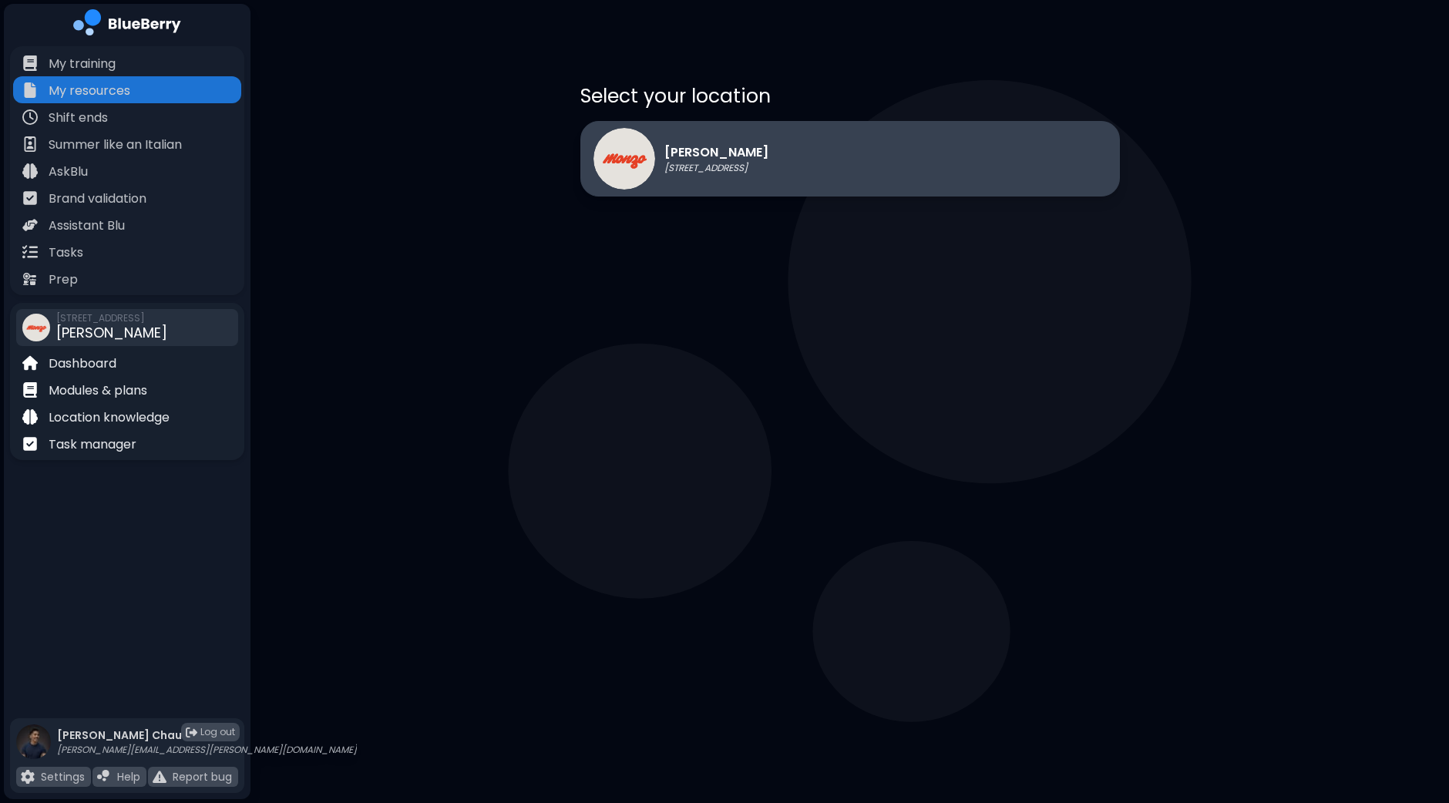
click at [811, 193] on div "[PERSON_NAME] [STREET_ADDRESS]" at bounding box center [849, 159] width 539 height 76
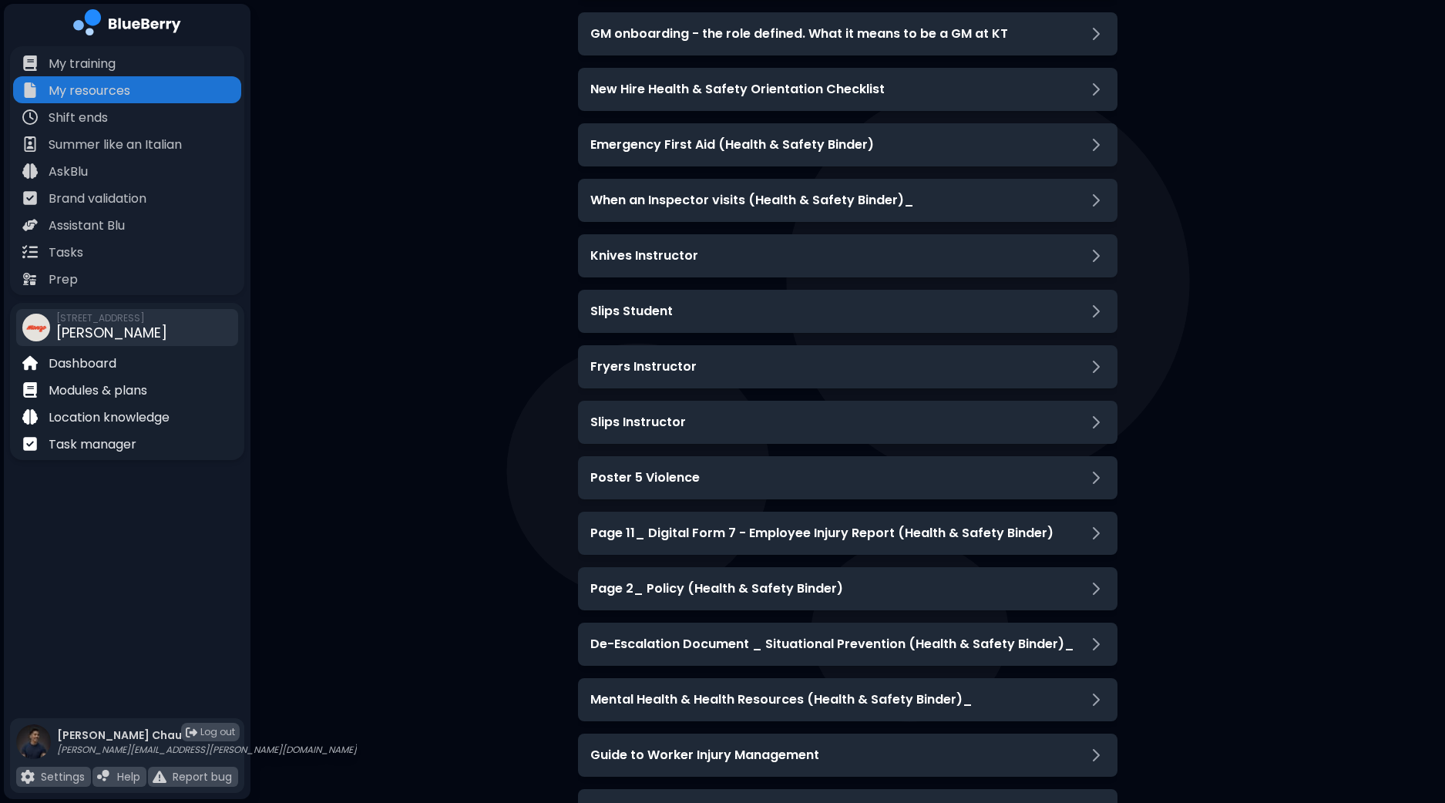
scroll to position [2311, 0]
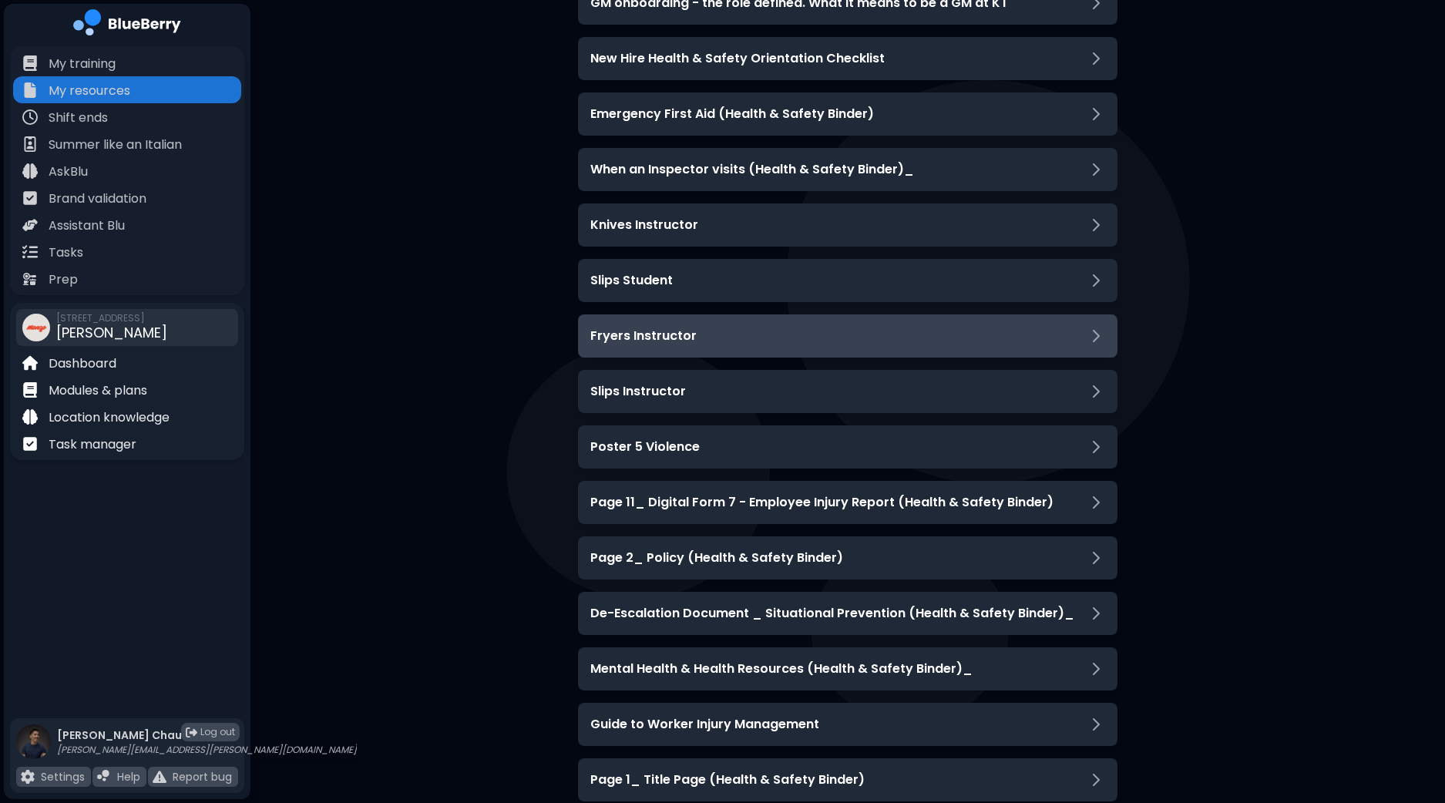
click at [1093, 345] on div "Fryers Instructor" at bounding box center [847, 335] width 539 height 43
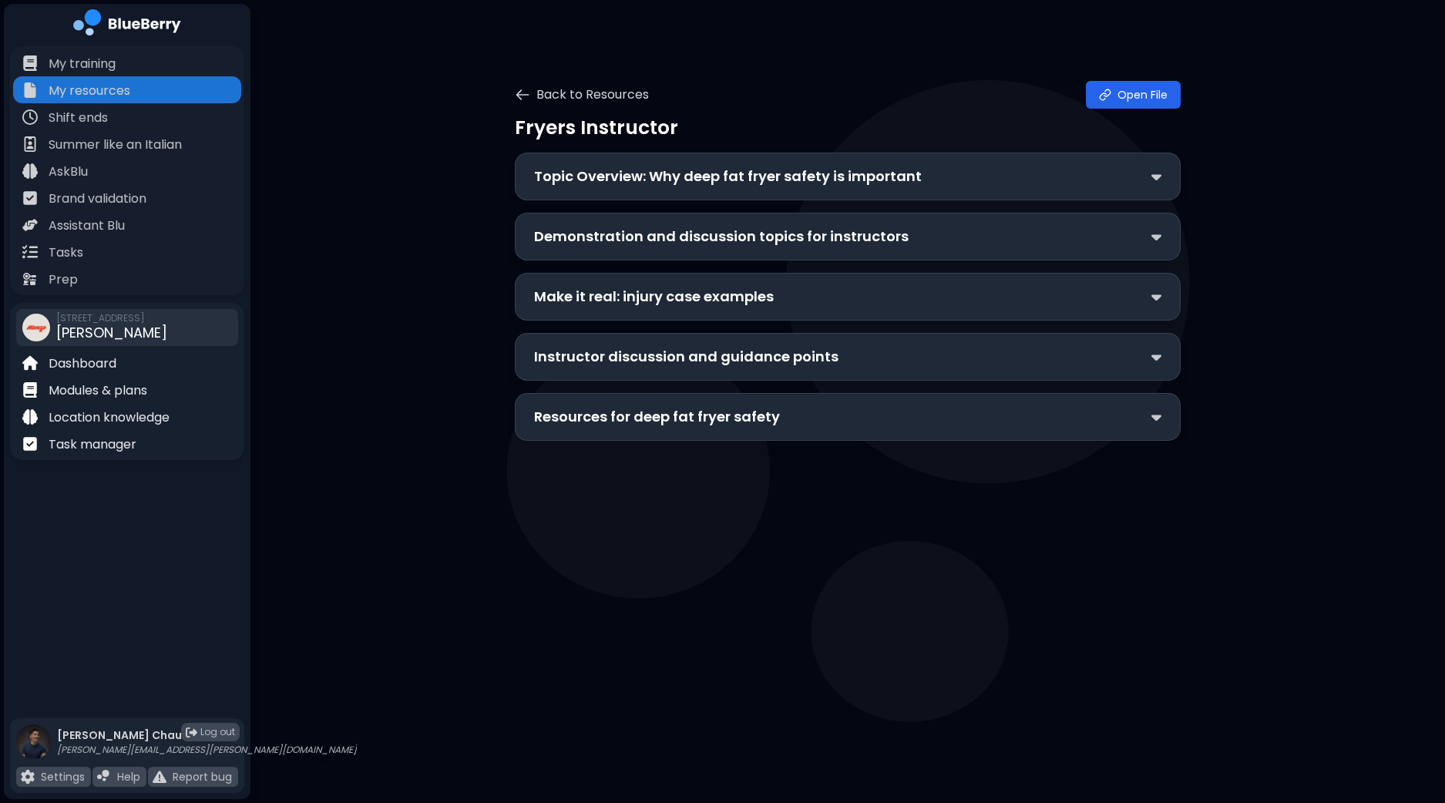
scroll to position [0, 0]
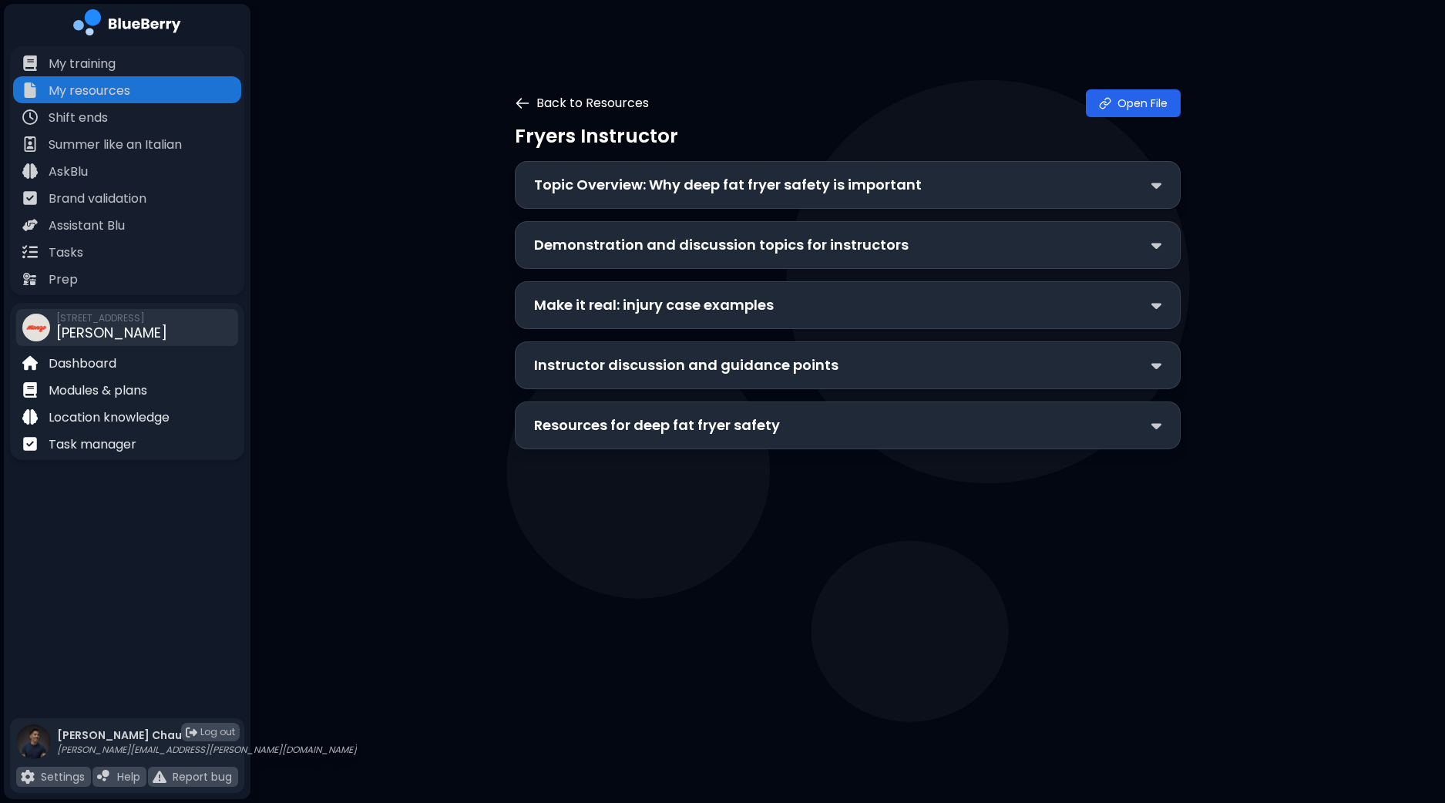
click at [559, 102] on button "Back to Resources" at bounding box center [582, 103] width 134 height 18
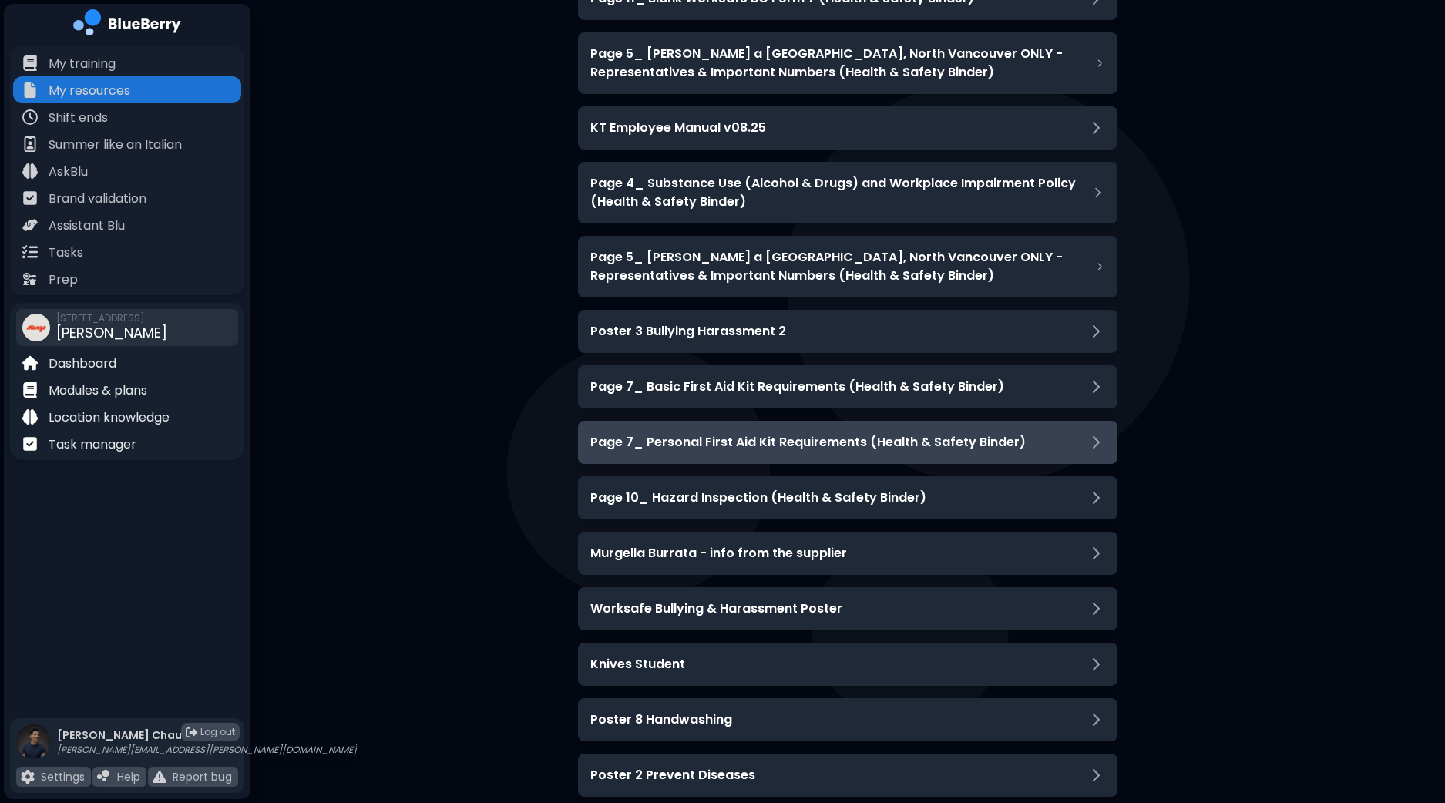
scroll to position [4470, 0]
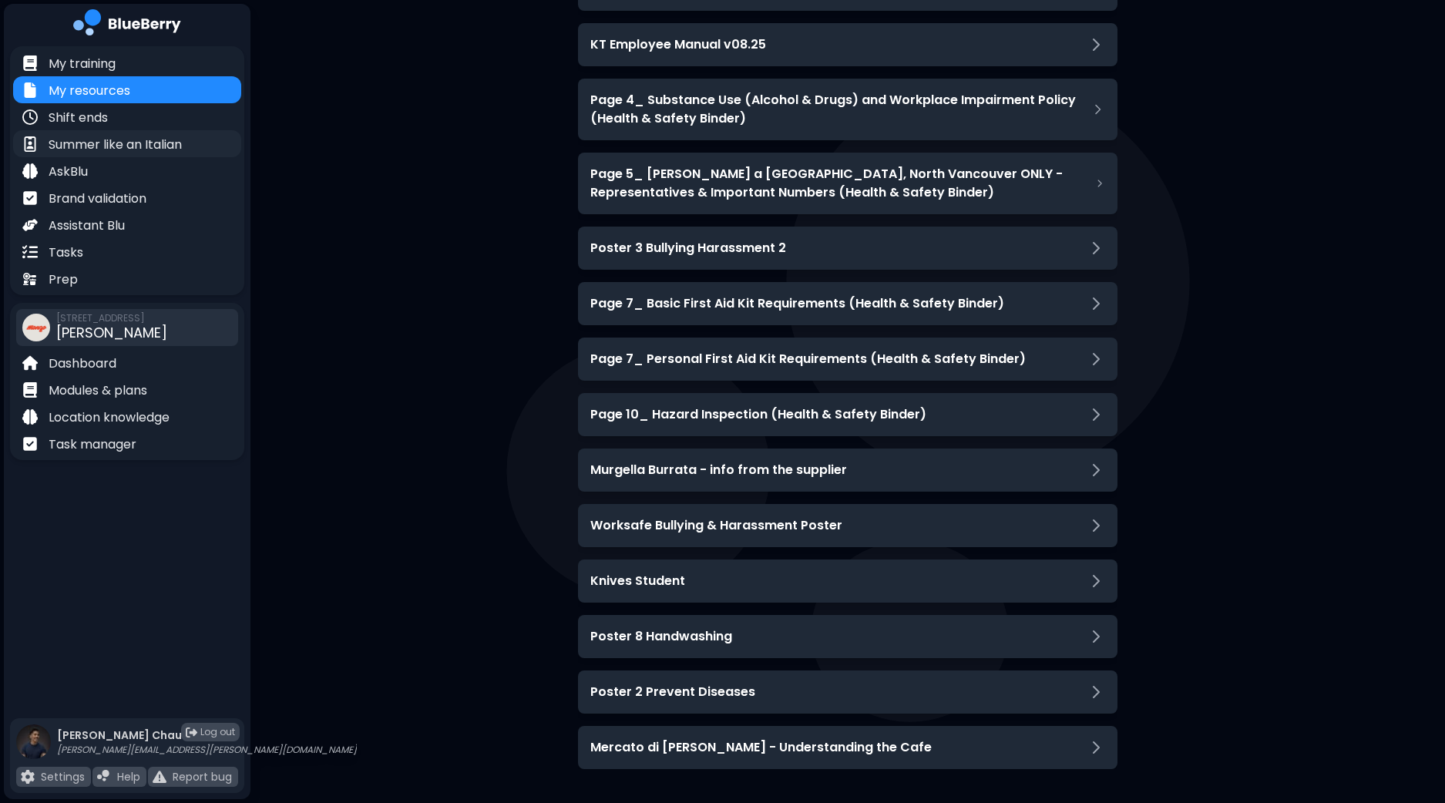
click at [163, 145] on p "Summer like an Italian" at bounding box center [115, 145] width 133 height 18
